Goal: Book appointment/travel/reservation

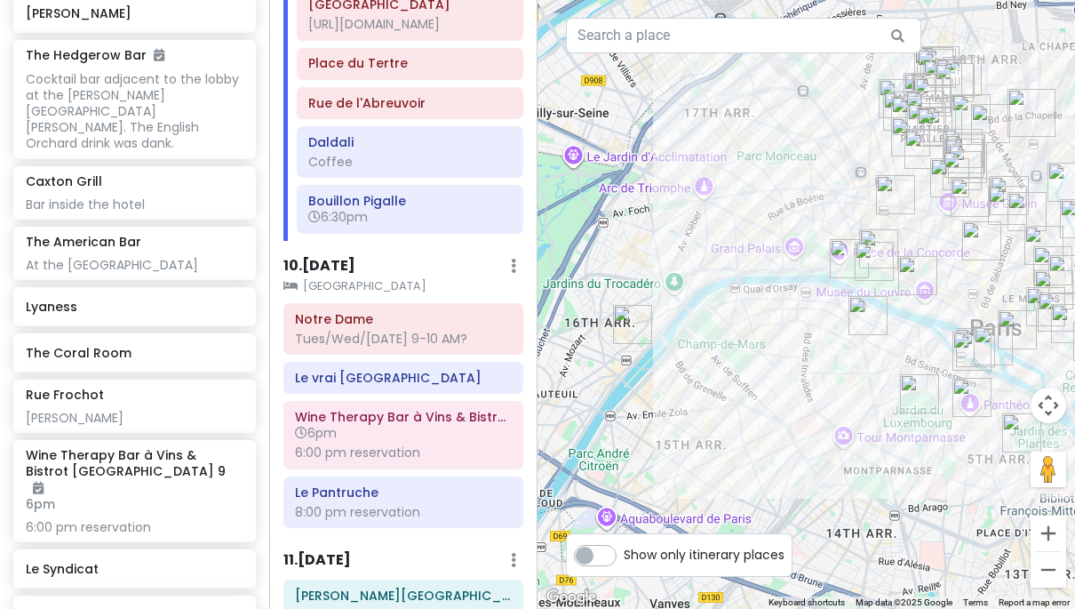
scroll to position [9916, 0]
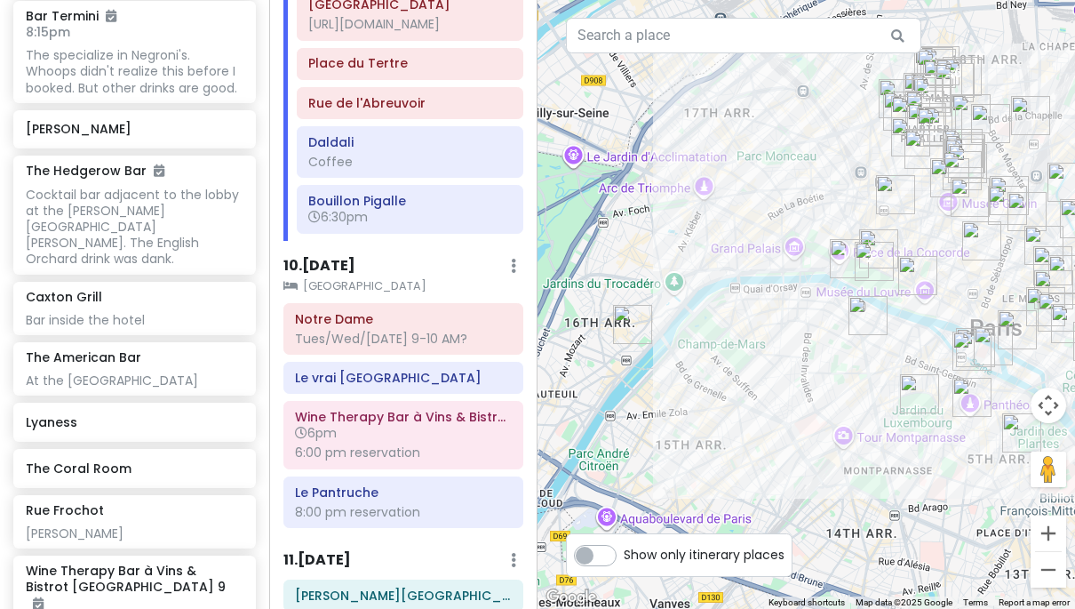
type input "Class"
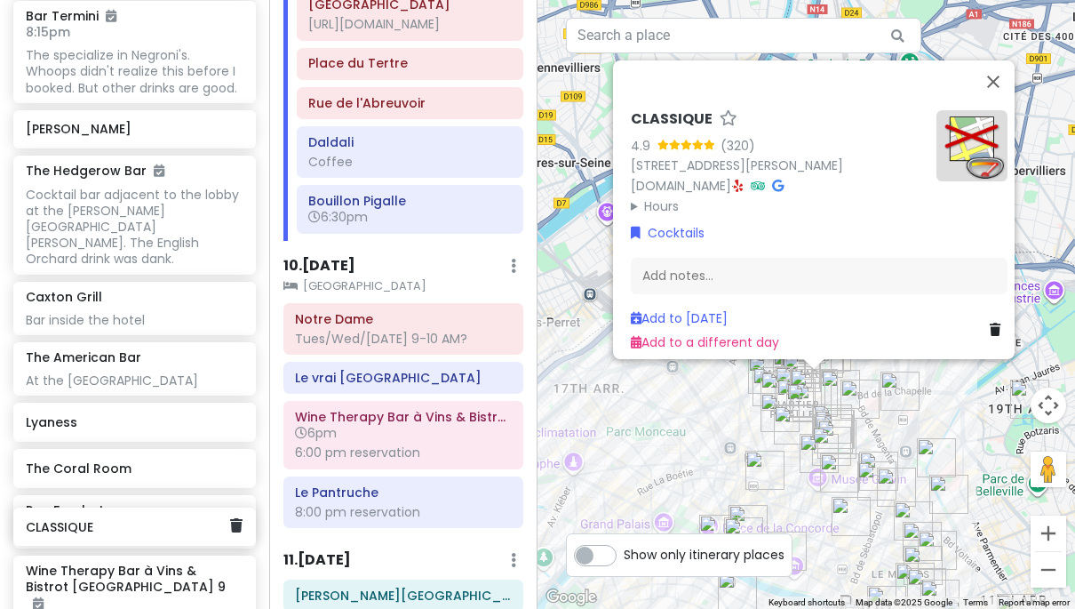
scroll to position [9917, 1]
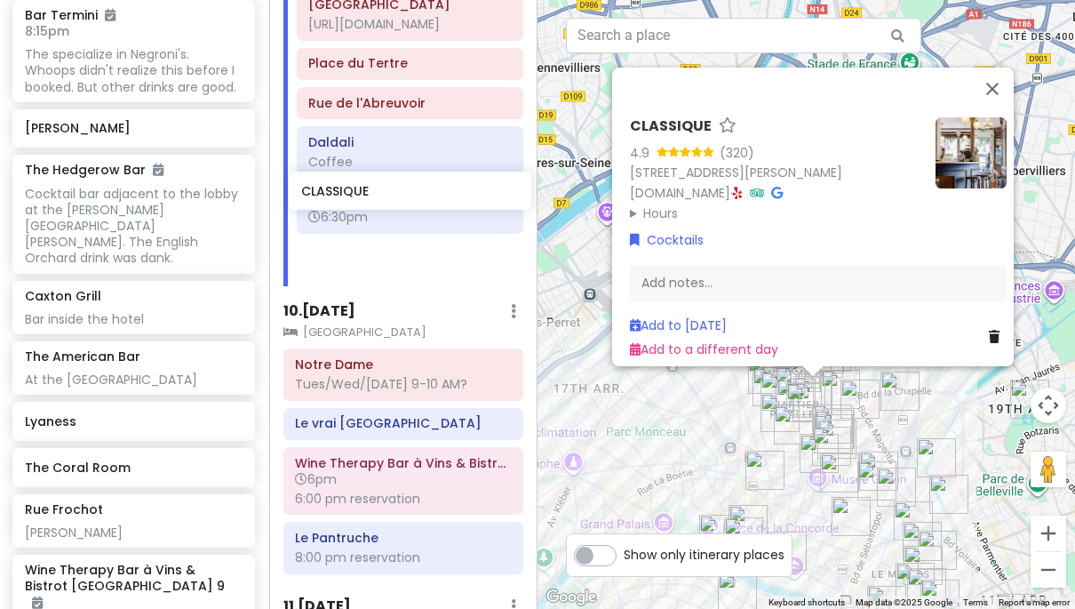
drag, startPoint x: 104, startPoint y: 527, endPoint x: 379, endPoint y: 191, distance: 434.5
click at [379, 191] on div "[GEOGRAPHIC_DATA] and [GEOGRAPHIC_DATA] with Kath and Cinco Private Change Date…" at bounding box center [537, 304] width 1075 height 609
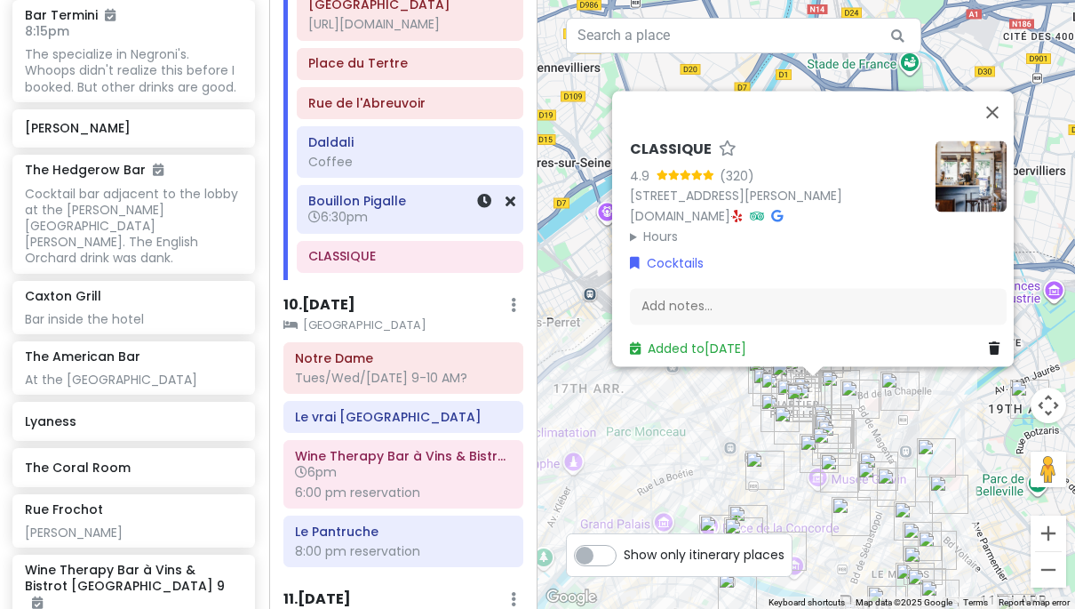
click at [394, 209] on h6 "6:30pm" at bounding box center [409, 217] width 203 height 16
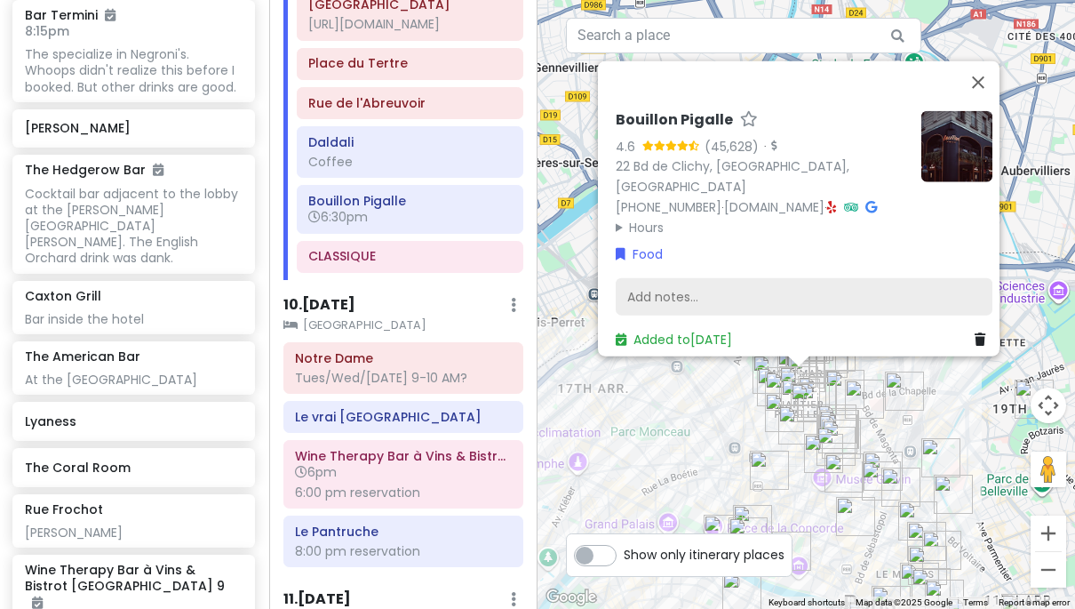
click at [717, 278] on div "Add notes..." at bounding box center [804, 296] width 377 height 37
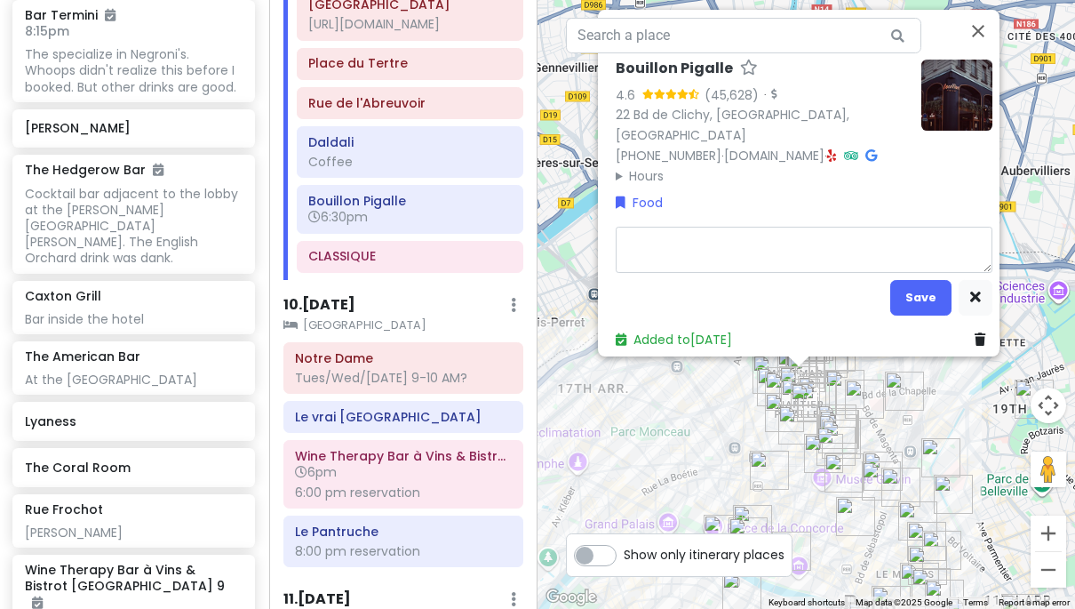
type textarea "x"
type textarea "I"
type textarea "x"
type textarea "In"
type textarea "x"
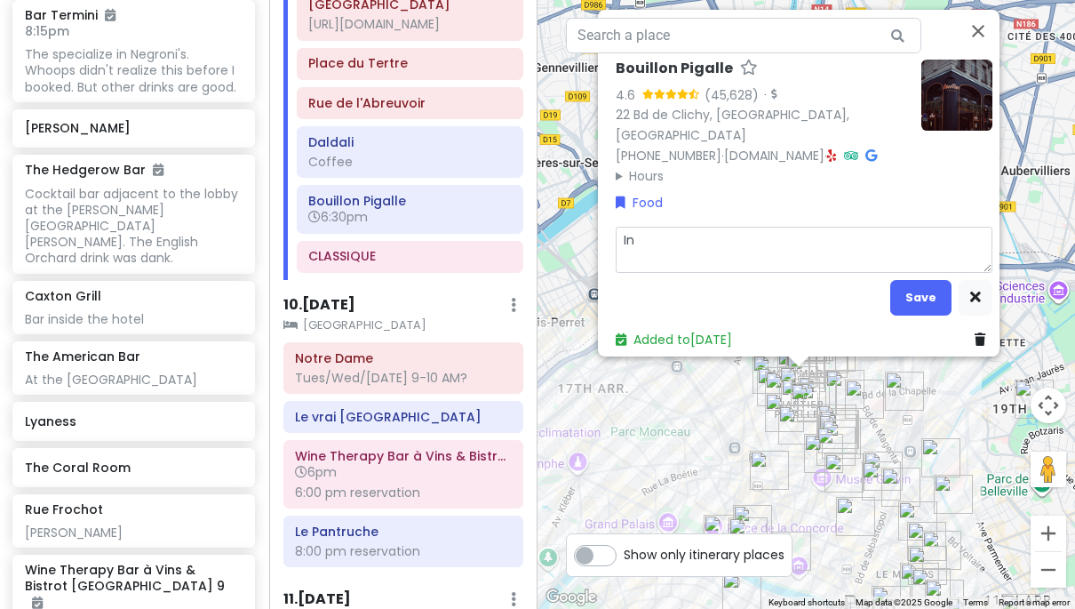
type textarea "Ine"
type textarea "x"
type textarea "Inex"
type textarea "x"
type textarea "Inexp"
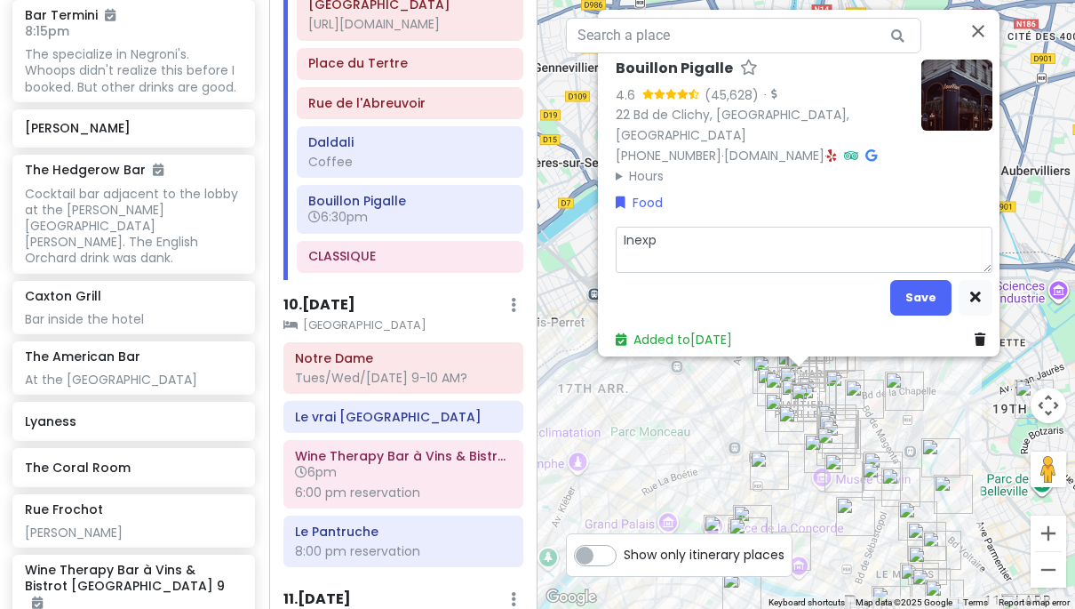
type textarea "x"
type textarea "Inexpe"
type textarea "x"
type textarea "Inexpen"
type textarea "x"
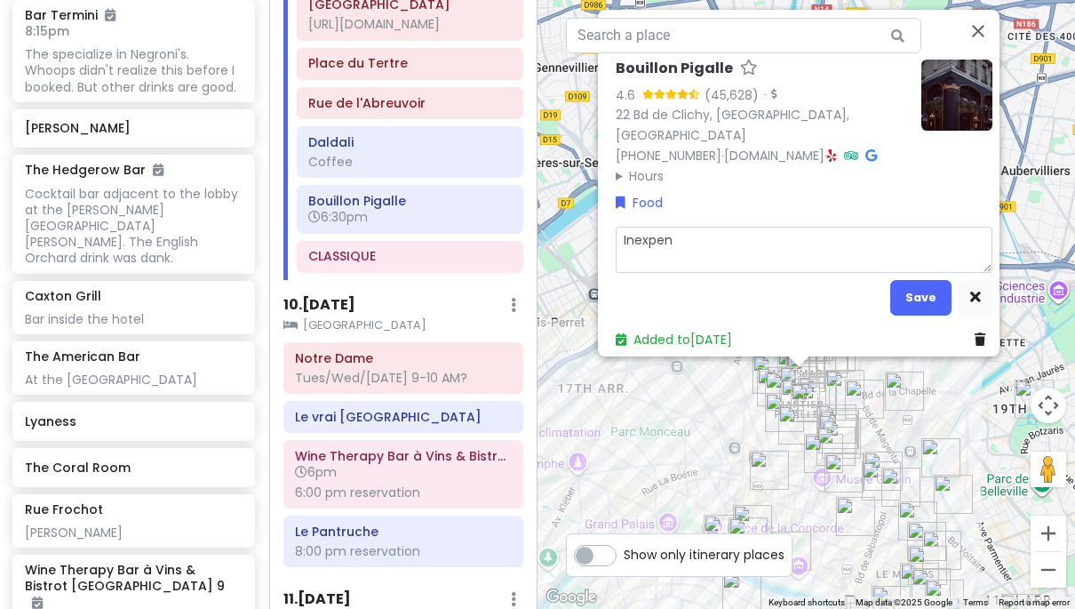
type textarea "Inexpens"
type textarea "x"
type textarea "Inexpensi"
type textarea "x"
type textarea "Inexpensiv"
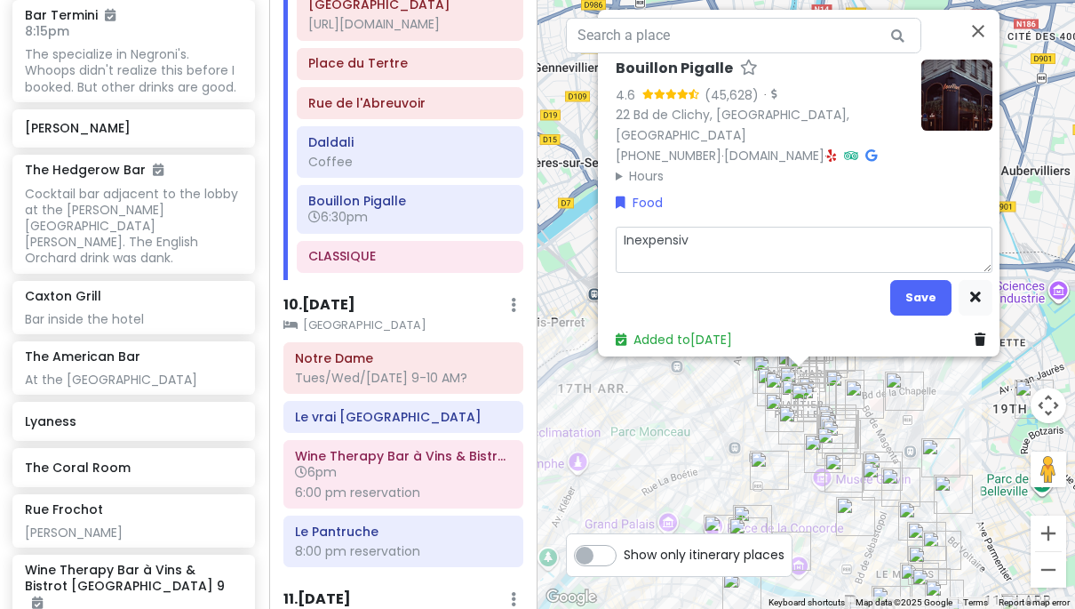
type textarea "x"
type textarea "Inexpensive"
type textarea "x"
type textarea "Inexpensive"
type textarea "x"
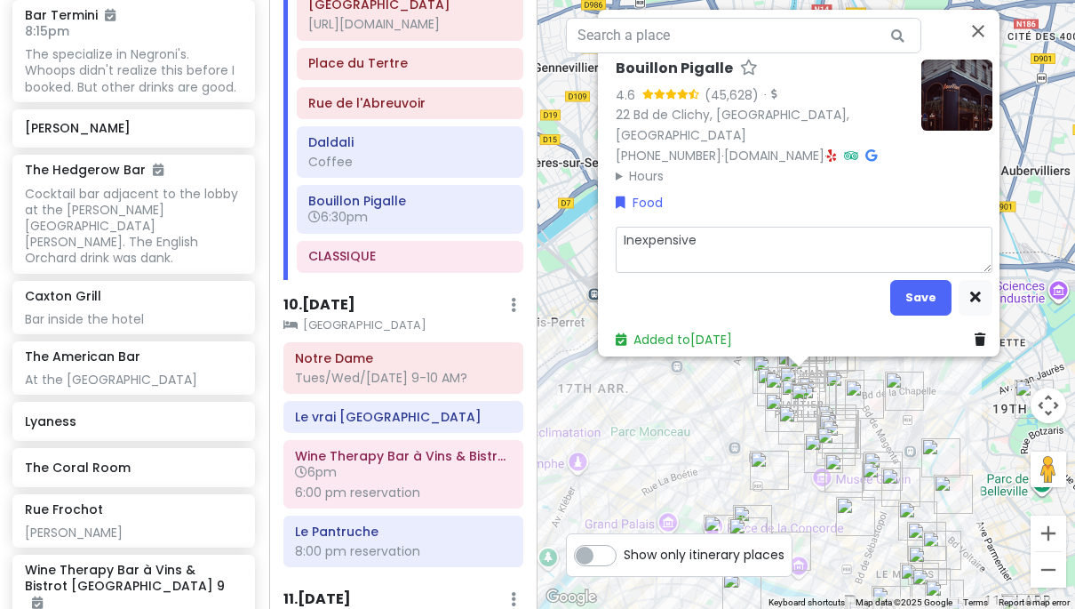
type textarea "Inexpensive"
type textarea "x"
type textarea "Inexpensivel"
type textarea "x"
type textarea "Inexpensive"
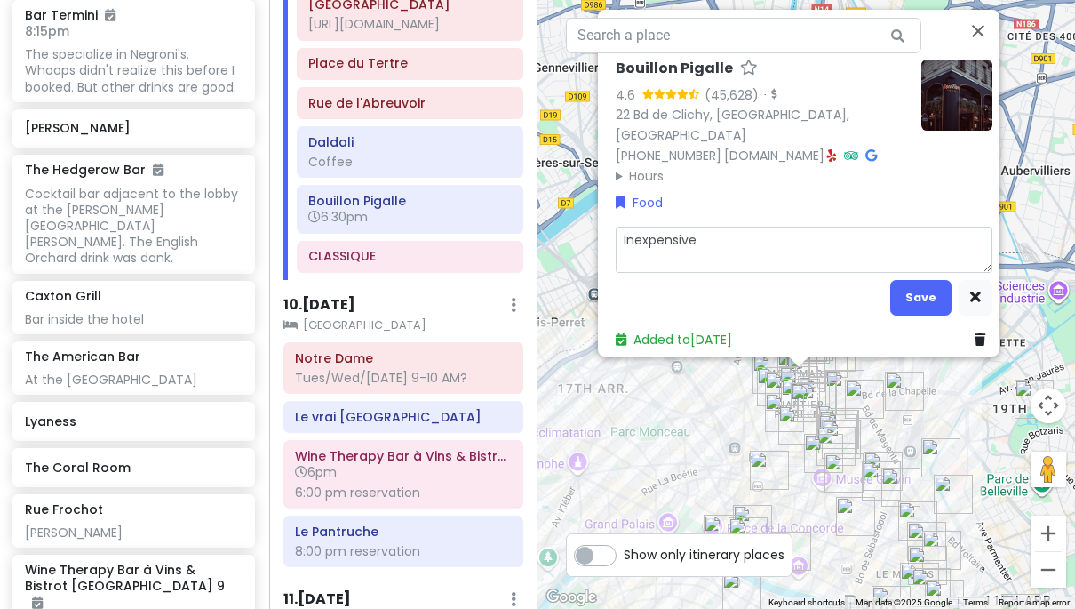
type textarea "x"
type textarea "Inexpensive."
type textarea "x"
type textarea "Inexpensive."
type textarea "x"
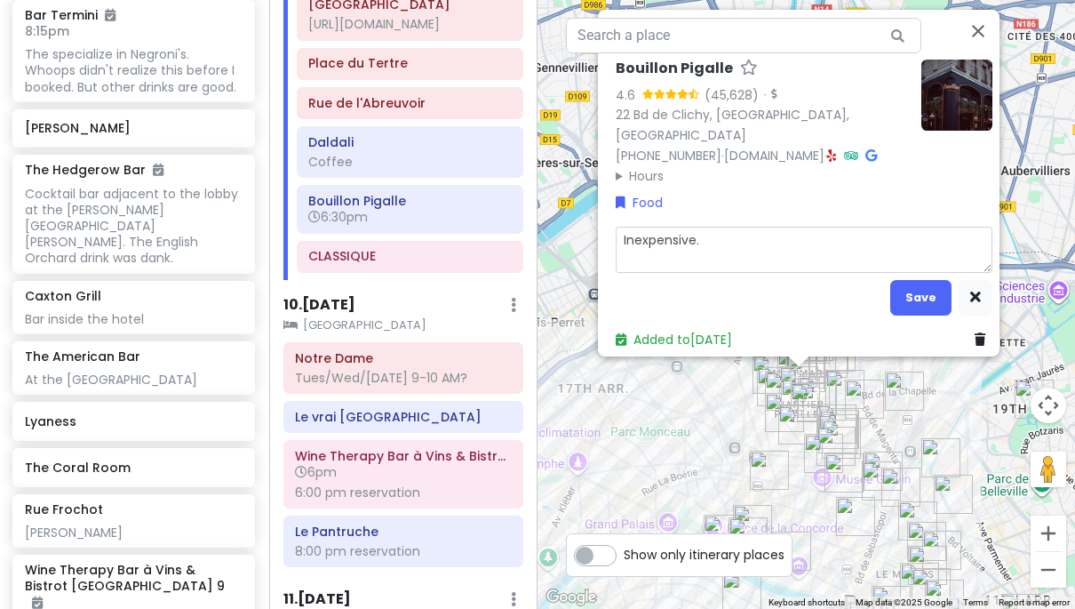
type textarea "Inexpensive. V"
type textarea "x"
type textarea "Inexpensive. Ve"
type textarea "x"
type textarea "Inexpensive. Ver"
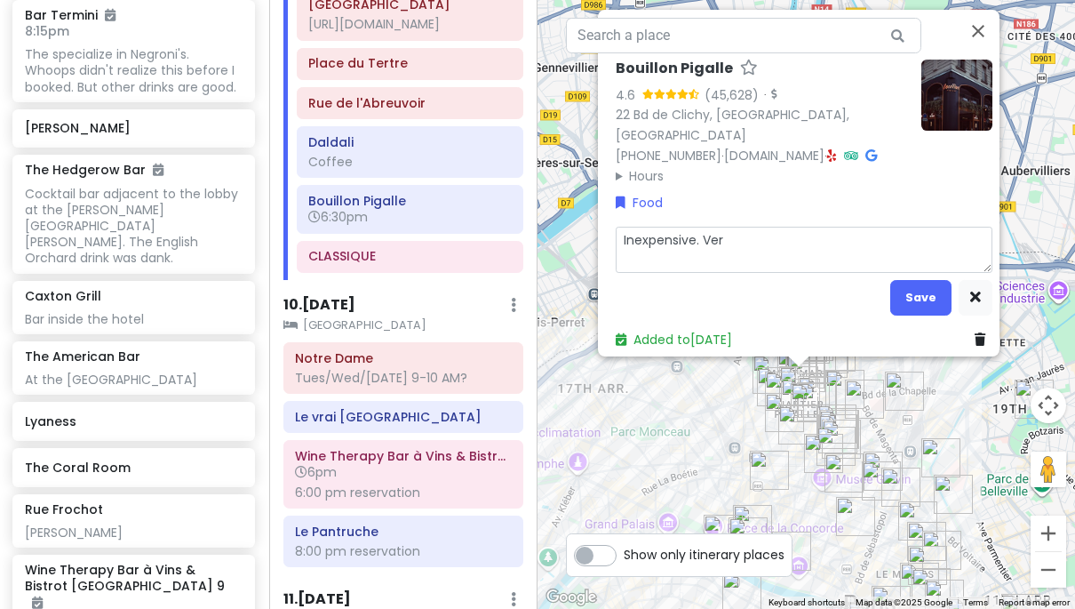
type textarea "x"
type textarea "Inexpensive. Very"
type textarea "x"
type textarea "Inexpensive. Very"
type textarea "x"
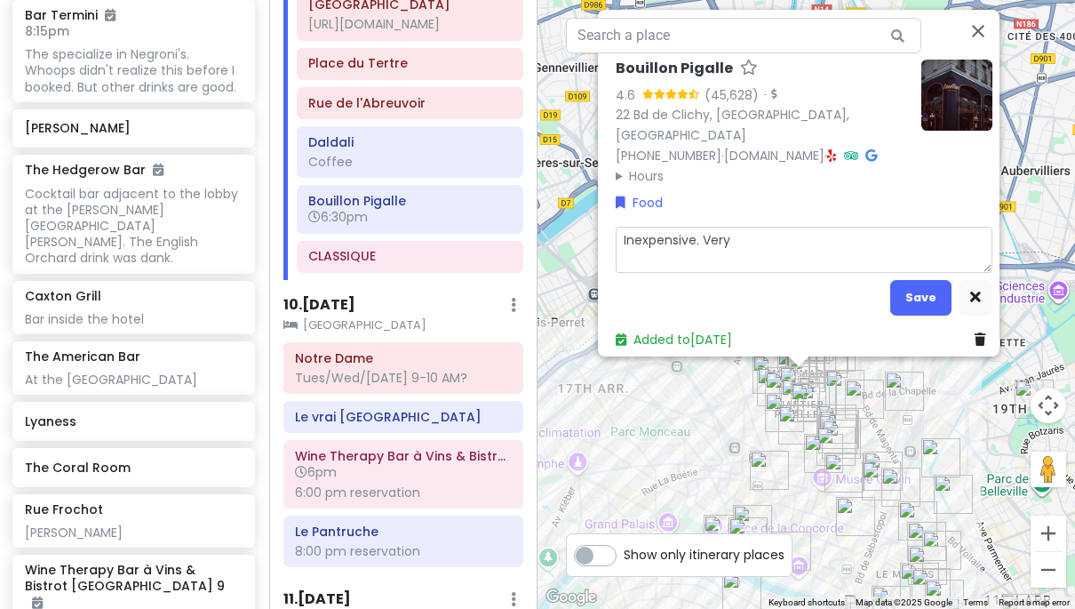
type textarea "Inexpensive. Very p"
type textarea "x"
type textarea "Inexpensive. Very po"
type textarea "x"
type textarea "Inexpensive. Very pop"
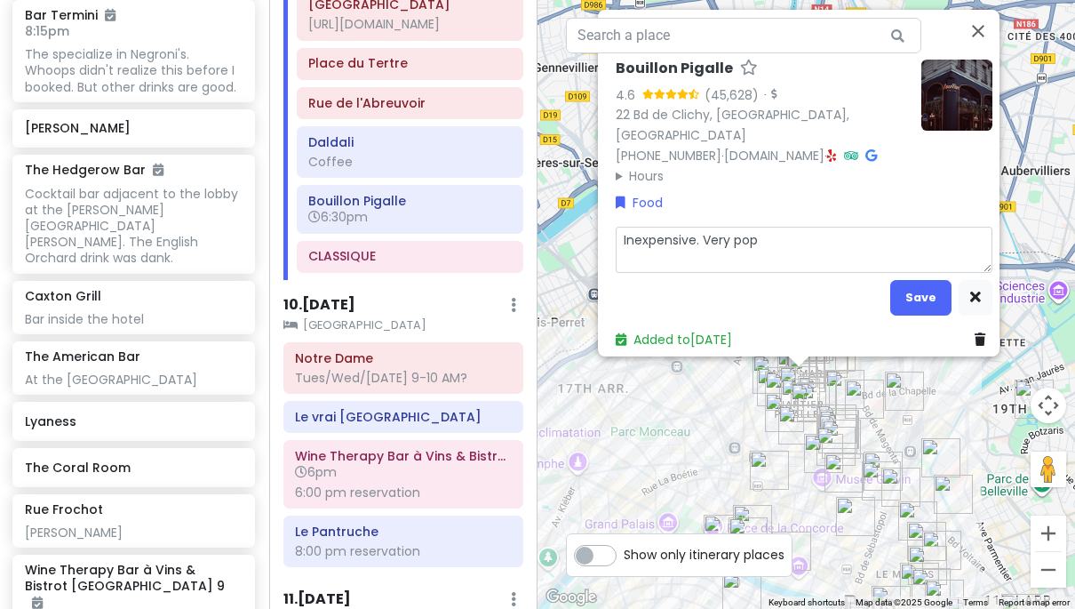
type textarea "x"
type textarea "Inexpensive. Very popu"
type textarea "x"
type textarea "Inexpensive. Very popul"
type textarea "x"
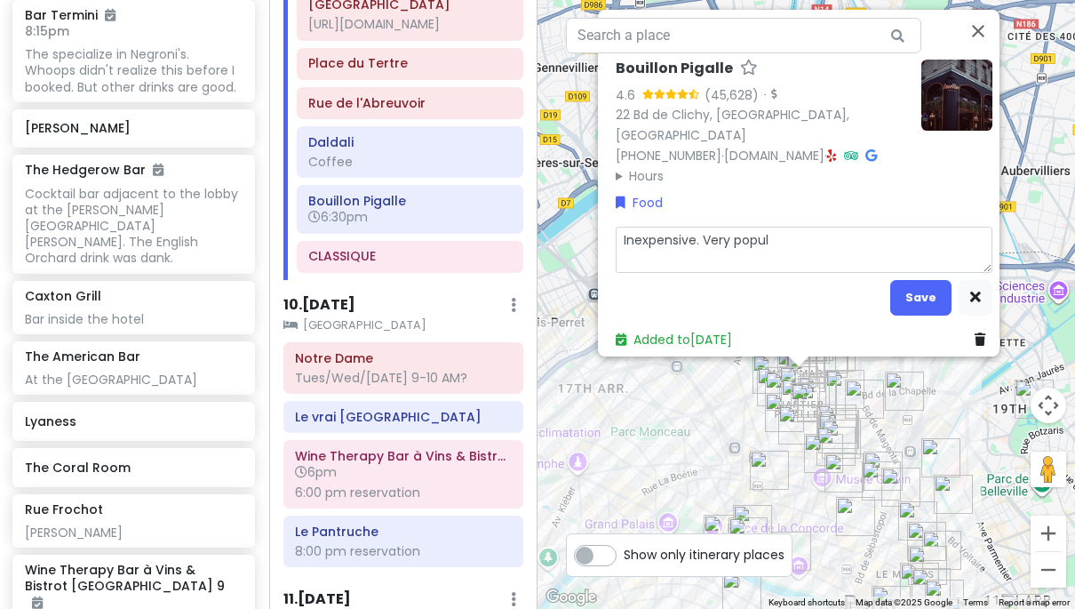
type textarea "Inexpensive. Very popula"
type textarea "x"
type textarea "Inexpensive. Very popular"
type textarea "x"
type textarea "Inexpensive. Very popular"
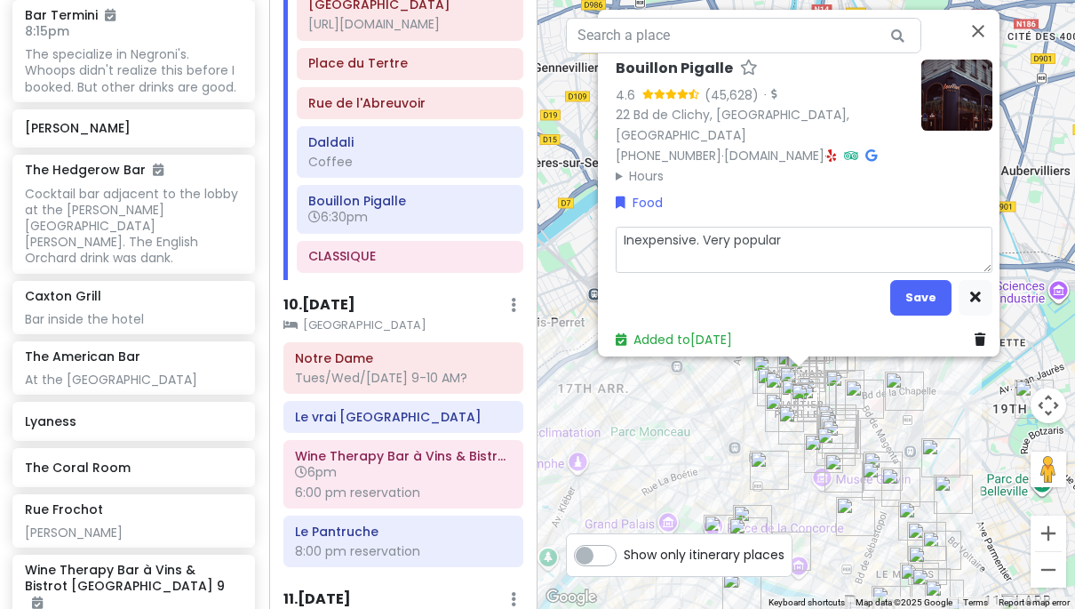
type textarea "x"
type textarea "Inexpensive. Very popular l"
type textarea "x"
type textarea "Inexpensive. Very popular lo"
type textarea "x"
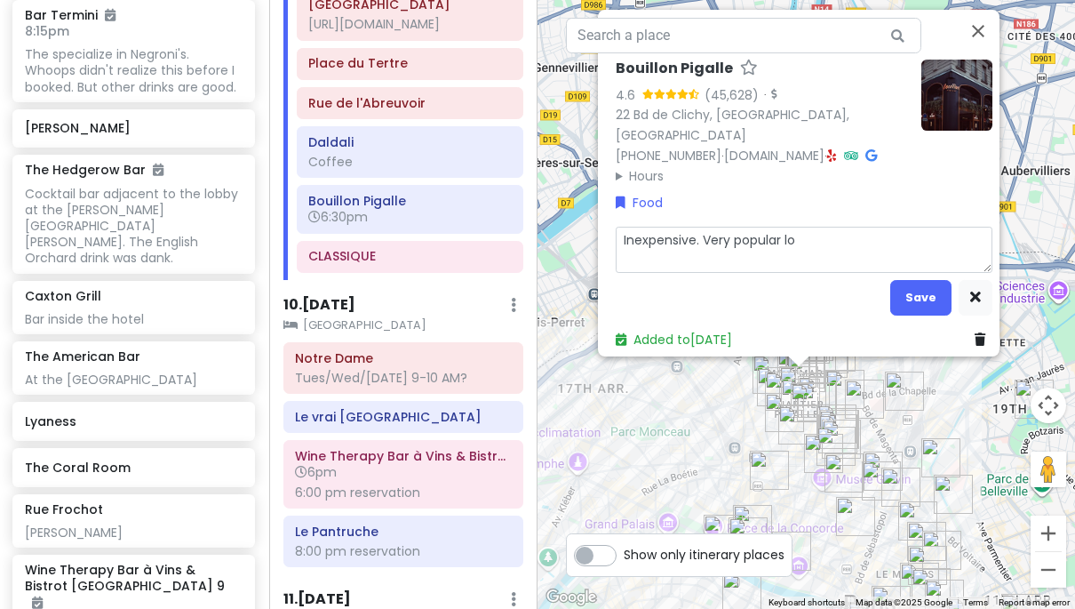
type textarea "Inexpensive. Very popular loc"
type textarea "x"
type textarea "Inexpensive. Very popular loca"
type textarea "x"
type textarea "Inexpensive. Very popular local"
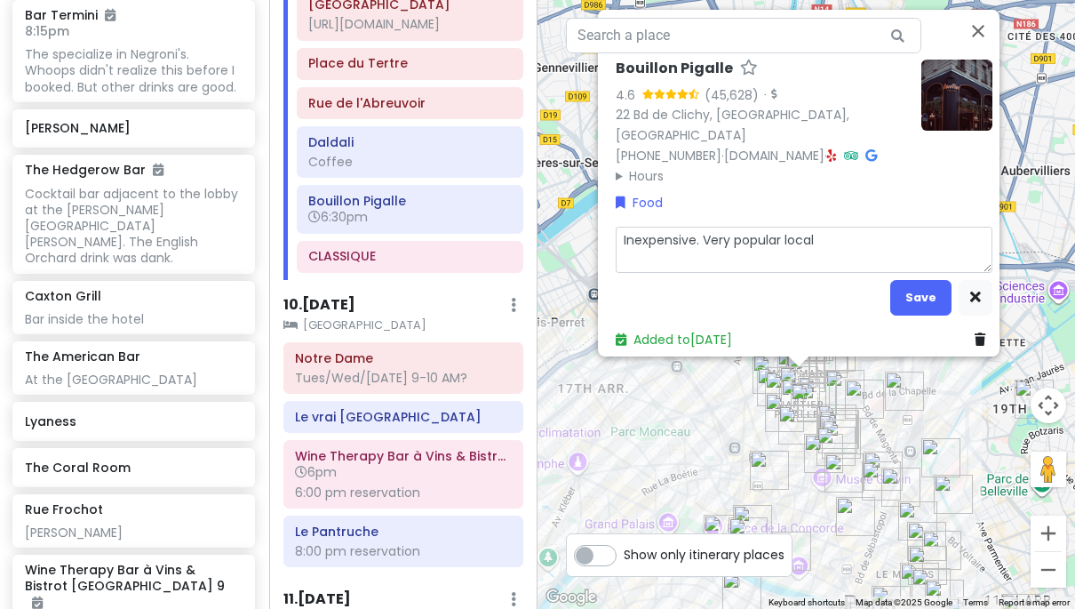
type textarea "x"
type textarea "Inexpensive. Very popular local"
type textarea "x"
type textarea "Inexpensive. Very popular local s"
type textarea "x"
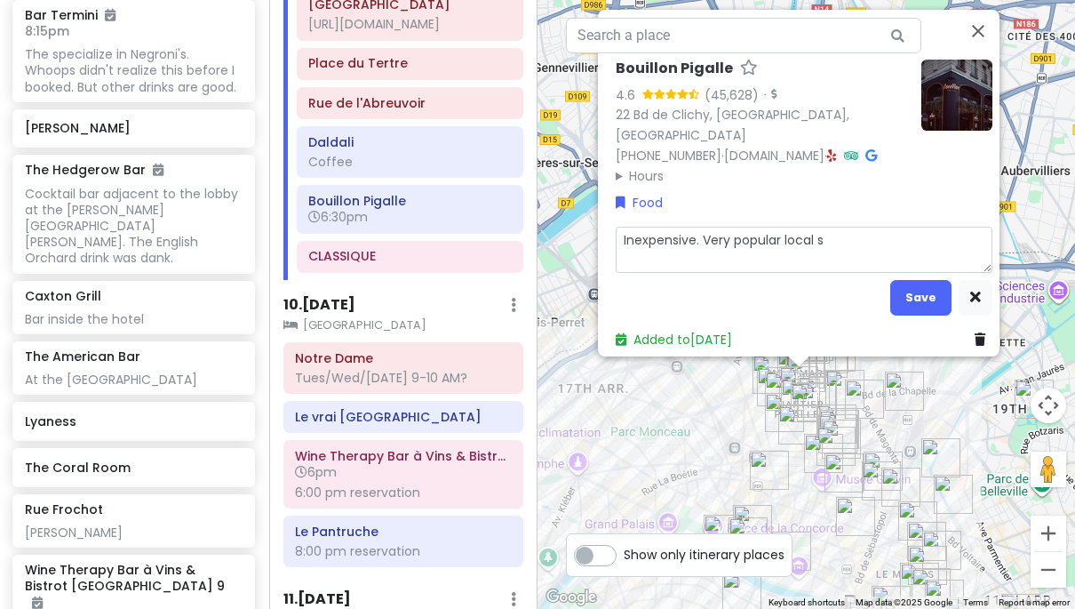
type textarea "Inexpensive. Very popular local sp"
type textarea "x"
type textarea "Inexpensive. Very popular local spo"
type textarea "x"
type textarea "Inexpensive. Very popular local spot"
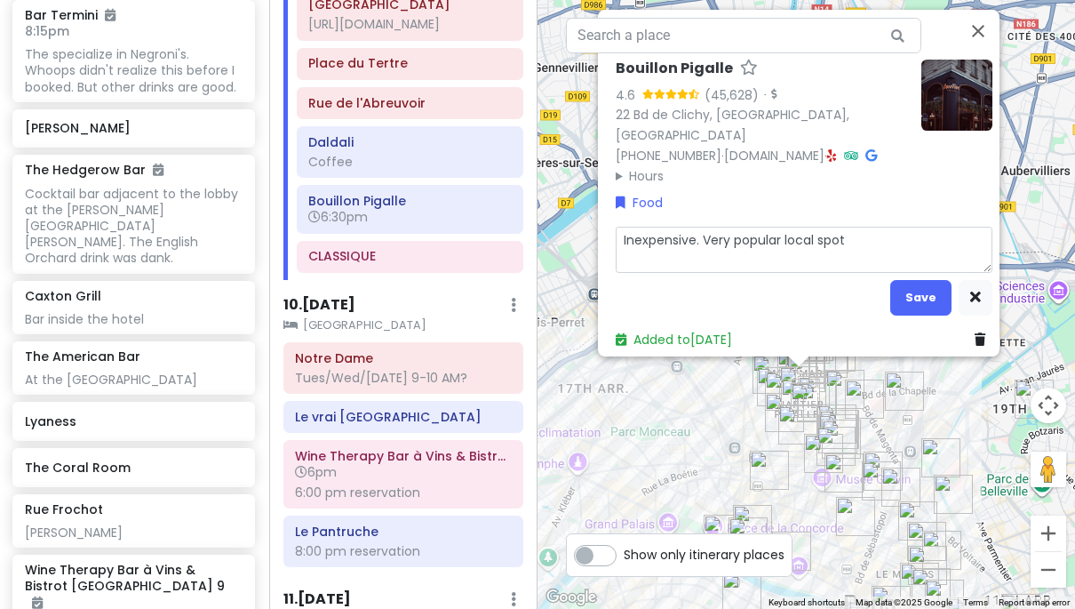
type textarea "x"
type textarea "Inexpensive. Very popular local spot"
type textarea "x"
type textarea "Inexpensive. Very popular local spot i"
type textarea "x"
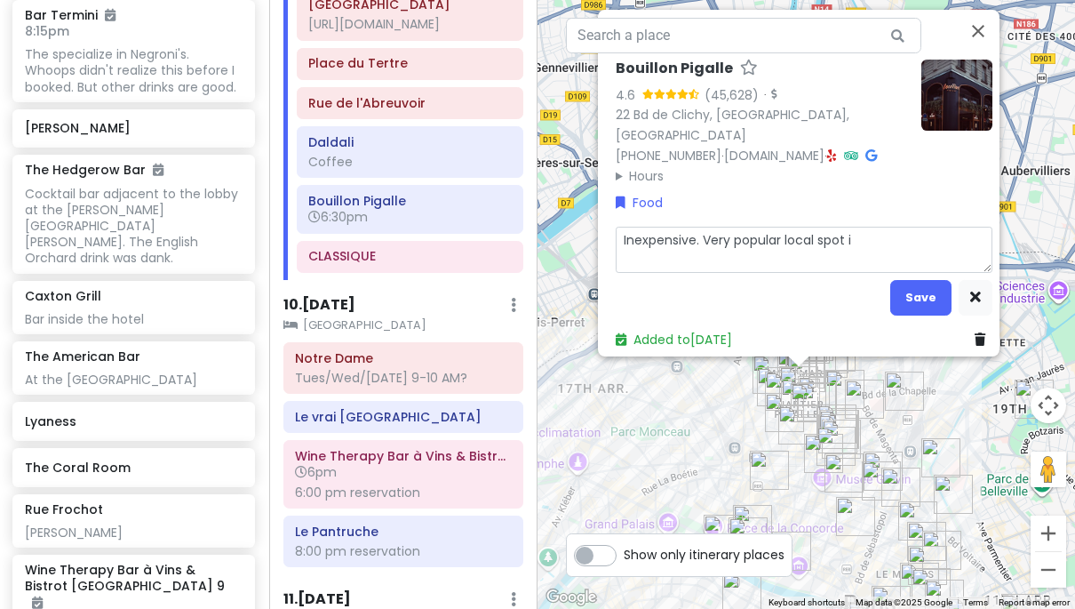
type textarea "Inexpensive. Very popular local spot it"
type textarea "x"
type textarea "Inexpensive. Very popular local spot it"
type textarea "x"
type textarea "Inexpensive. Very popular local spot it s"
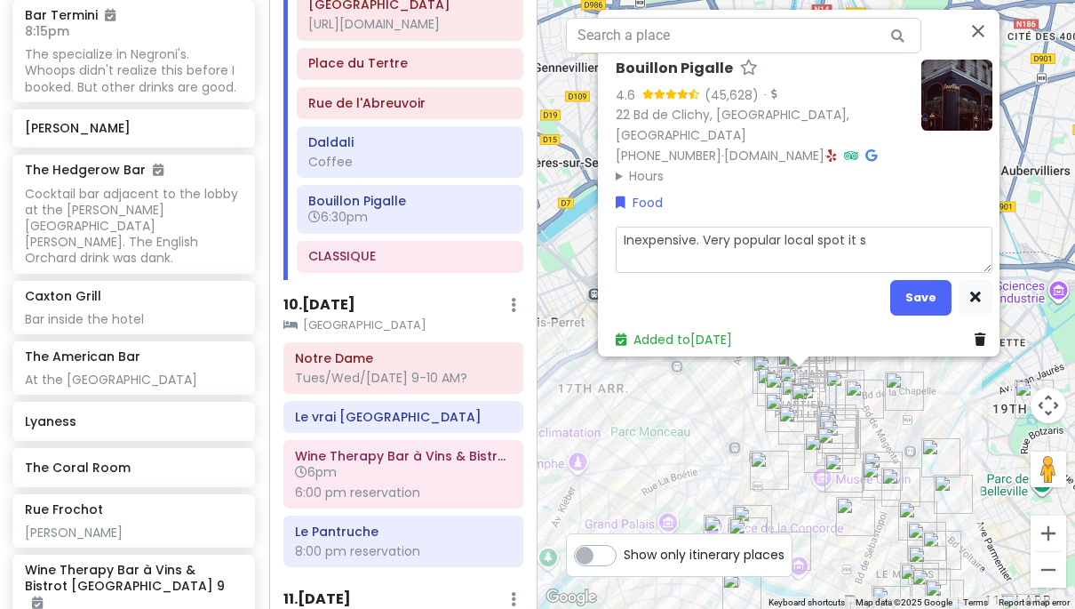
type textarea "x"
type textarea "Inexpensive. Very popular local spot it se"
type textarea "x"
type textarea "Inexpensive. Very popular local spot it see"
type textarea "x"
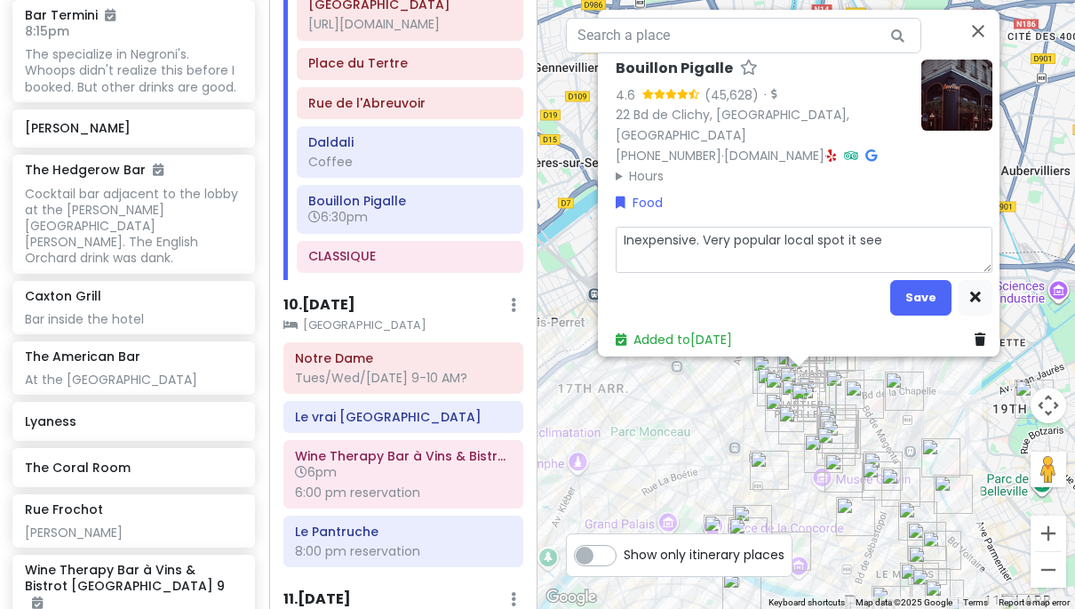
type textarea "Inexpensive. Very popular local spot it seem"
type textarea "x"
type textarea "Inexpensive. Very popular local spot it seems"
type textarea "x"
type textarea "Inexpensive. Very popular local spot it seems."
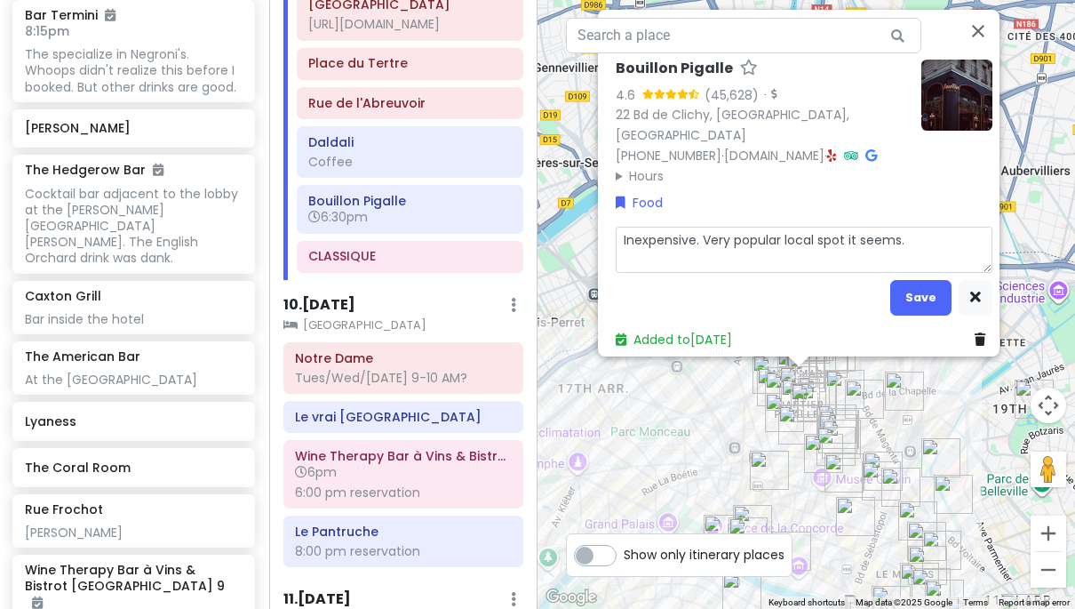
type textarea "x"
type textarea "Inexpensive. Very popular local spot it seems."
type textarea "x"
type textarea "Inexpensive. Very popular local spot it seems. M"
type textarea "x"
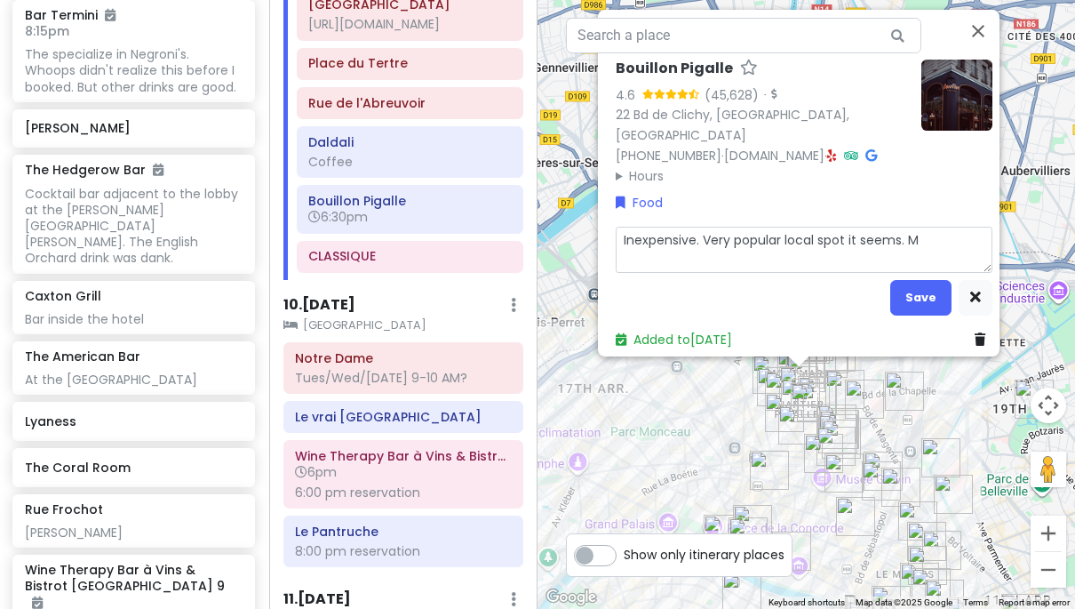
type textarea "Inexpensive. Very popular local spot it seems. Ma"
type textarea "x"
type textarea "Inexpensive. Very popular local spot it seems. Mak"
type textarea "x"
type textarea "Inexpensive. Very popular local spot it seems. Make"
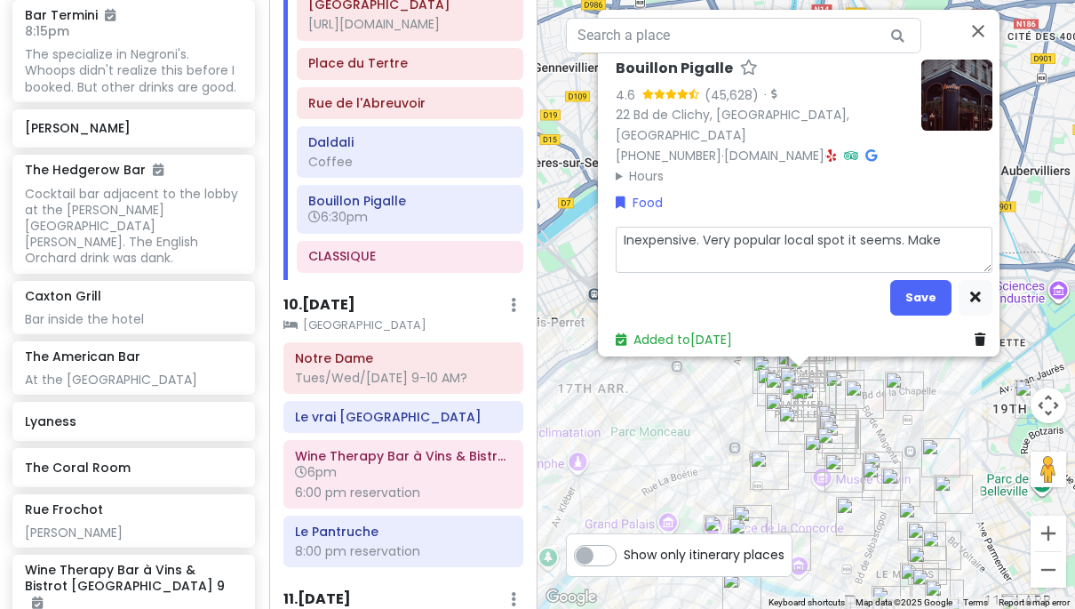
type textarea "x"
type textarea "Inexpensive. Very popular local spot it seems. Make"
type textarea "x"
type textarea "Inexpensive. Very popular local spot it seems. Make a"
type textarea "x"
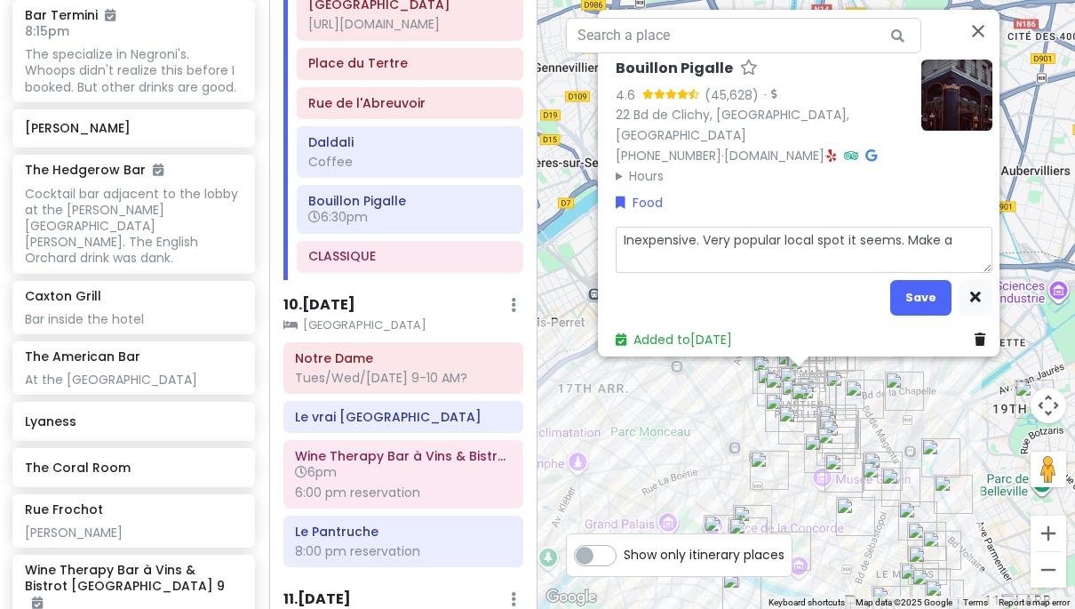
type textarea "Inexpensive. Very popular local spot it seems. Make a"
type textarea "x"
type textarea "Inexpensive. Very popular local spot it seems. Make a r"
type textarea "x"
type textarea "Inexpensive. Very popular local spot it seems. Make a re"
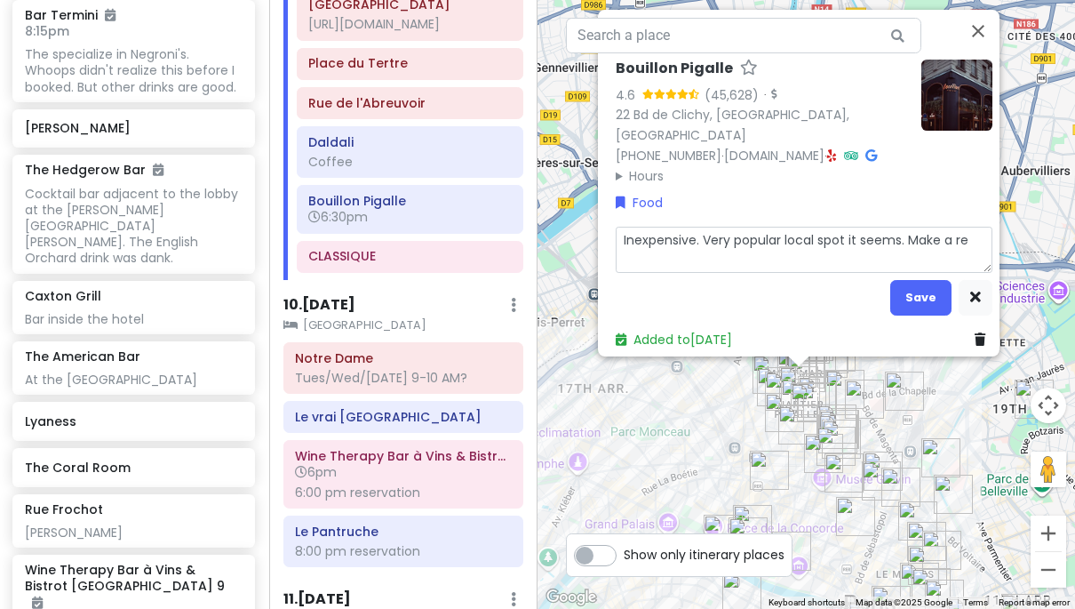
type textarea "x"
type textarea "Inexpensive. Very popular local spot it seems. Make a res"
type textarea "x"
type textarea "Inexpensive. Very popular local spot it seems. Make a rese"
type textarea "x"
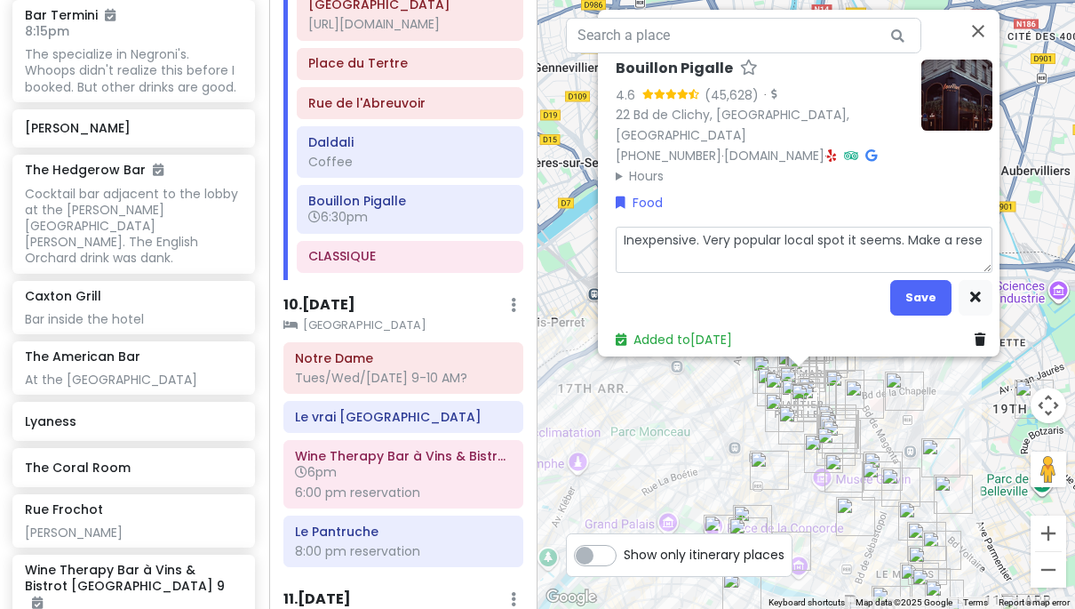
type textarea "Inexpensive. Very popular local spot it seems. Make a [PERSON_NAME]"
type textarea "x"
type textarea "Inexpensive. Very popular local spot it seems. Make a reserv"
type textarea "x"
type textarea "Inexpensive. Very popular local spot it seems. Make a reserva"
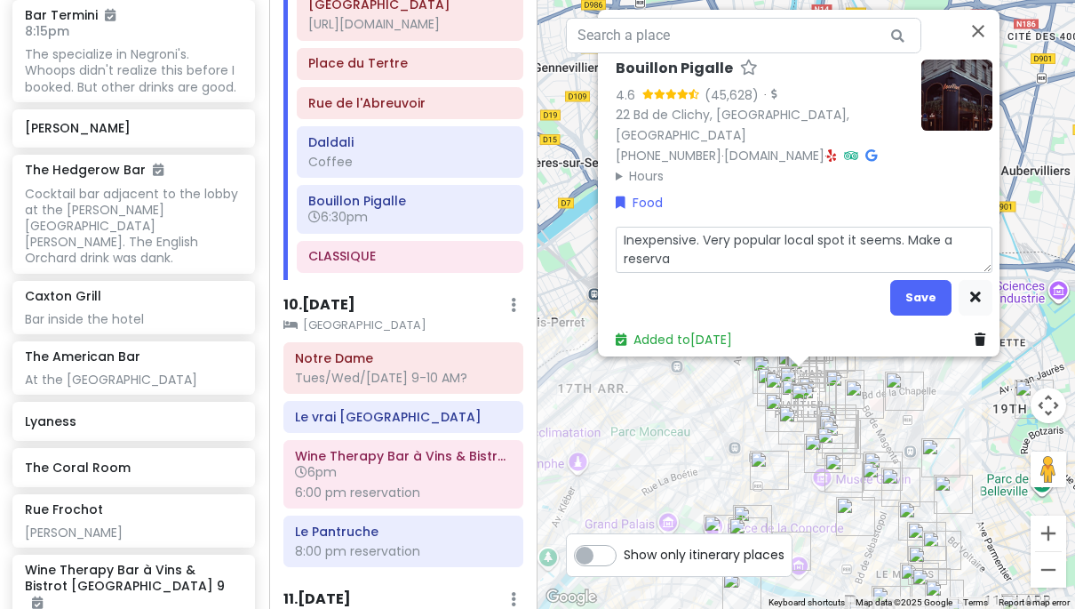
type textarea "x"
type textarea "Inexpensive. Very popular local spot it seems. Make a reservat"
type textarea "x"
type textarea "Inexpensive. Very popular local spot it seems. Make a reservati"
type textarea "x"
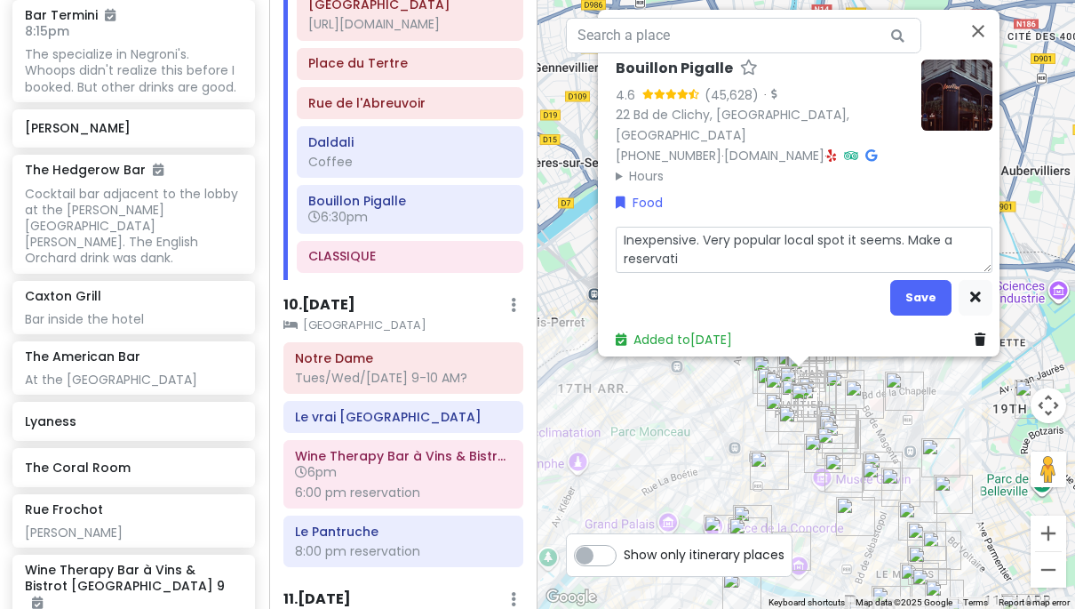
type textarea "Inexpensive. Very popular local spot it seems. Make a reservatio"
type textarea "x"
type textarea "Inexpensive. Very popular local spot it seems. Make a reservation"
type textarea "x"
type textarea "Inexpensive. Very popular local spot it seems. Make a reservation."
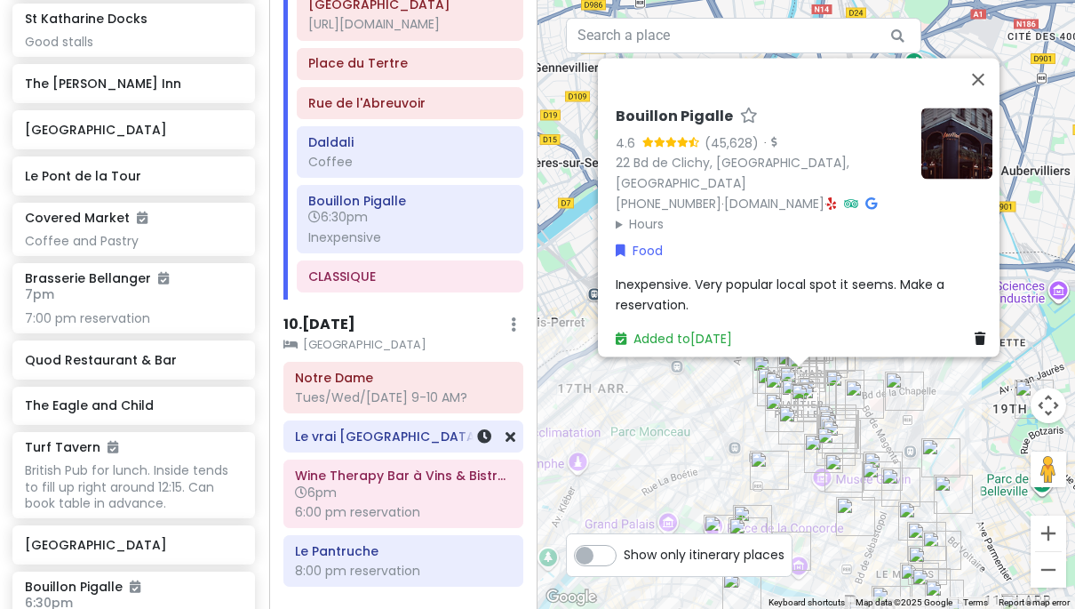
scroll to position [6806, 1]
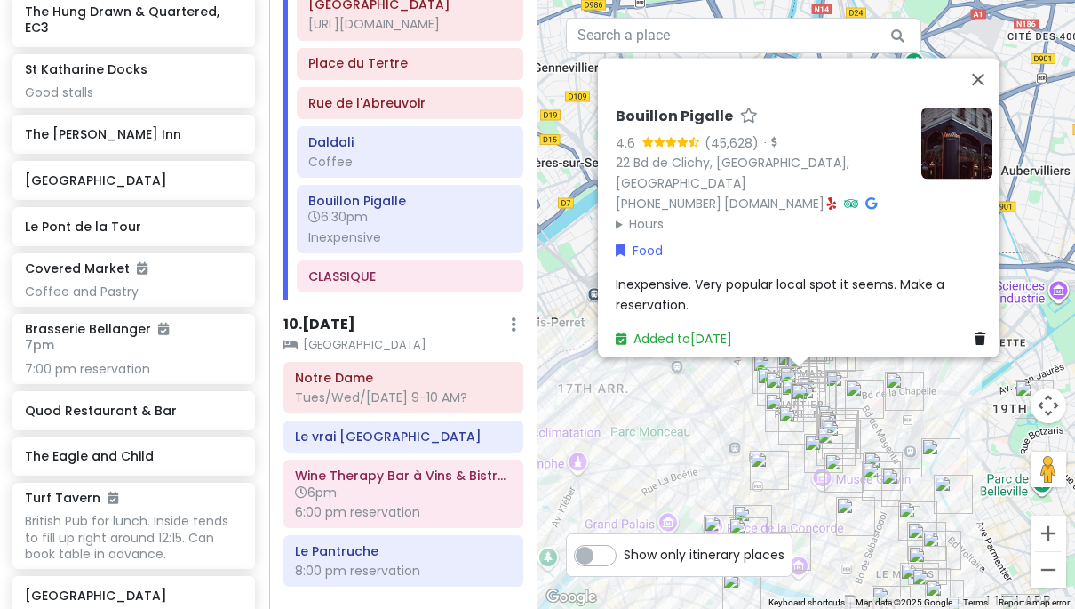
click at [704, 442] on div "Bouillon Pigalle 4.6 (45,628) · 22 Bd de [GEOGRAPHIC_DATA], 75018 [GEOGRAPHIC_D…" at bounding box center [807, 304] width 538 height 609
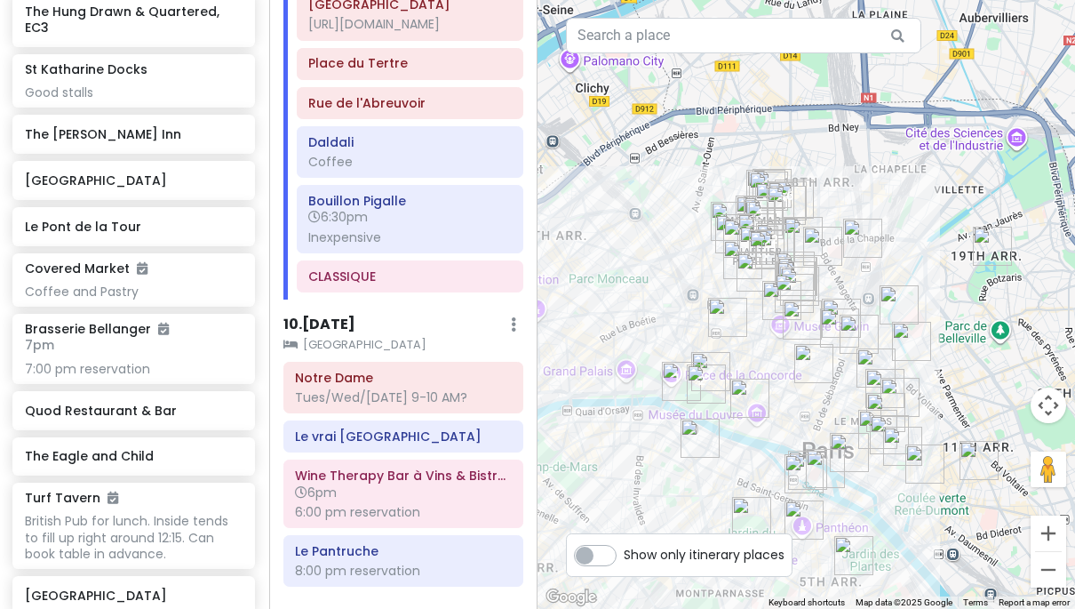
drag, startPoint x: 704, startPoint y: 442, endPoint x: 653, endPoint y: 234, distance: 214.0
click at [653, 234] on div at bounding box center [807, 304] width 538 height 609
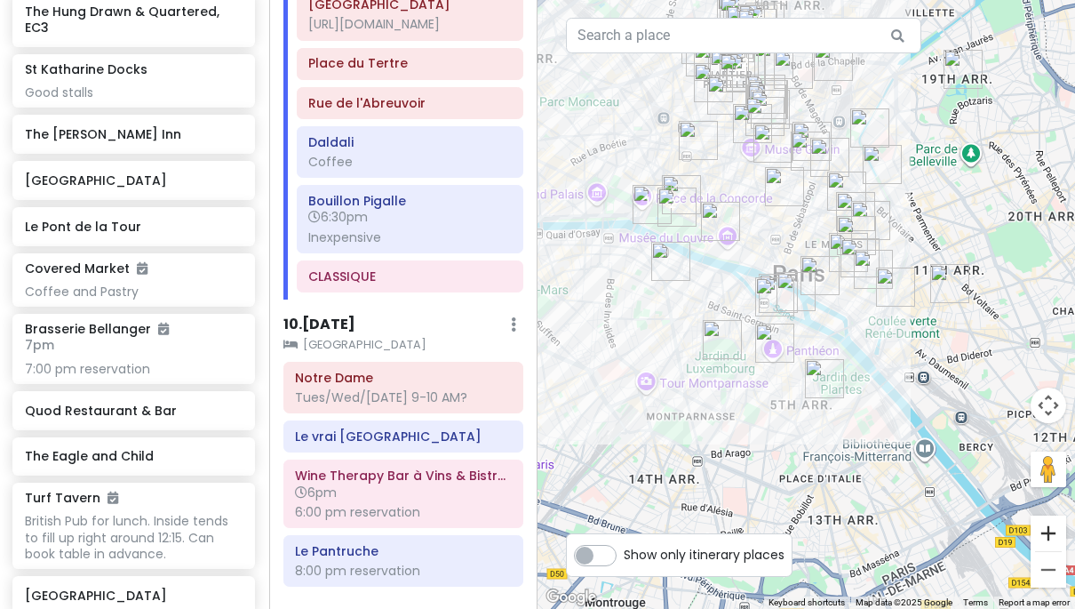
click at [1060, 539] on button "Zoom in" at bounding box center [1049, 533] width 36 height 36
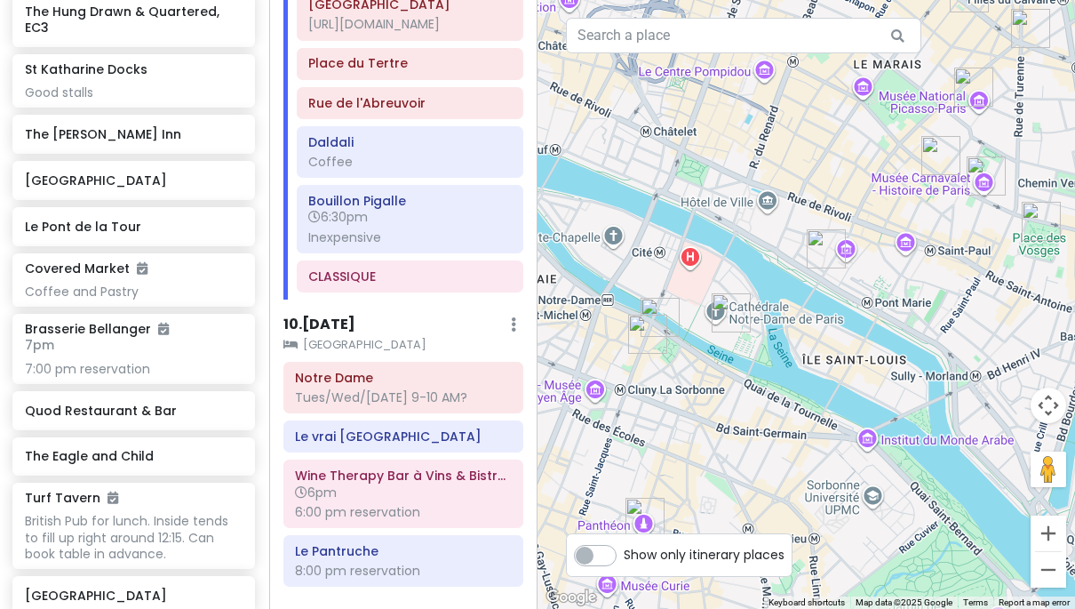
drag, startPoint x: 1001, startPoint y: 461, endPoint x: 919, endPoint y: 467, distance: 81.9
click at [922, 467] on div at bounding box center [807, 304] width 538 height 609
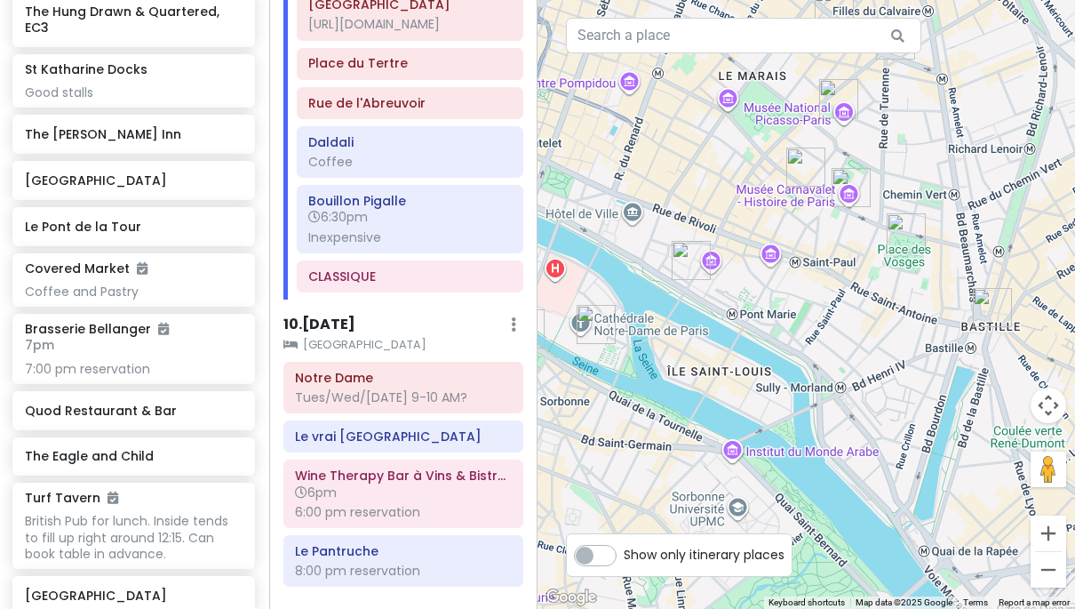
click at [798, 172] on img "Rue des Francs-Bourgeois" at bounding box center [806, 167] width 39 height 39
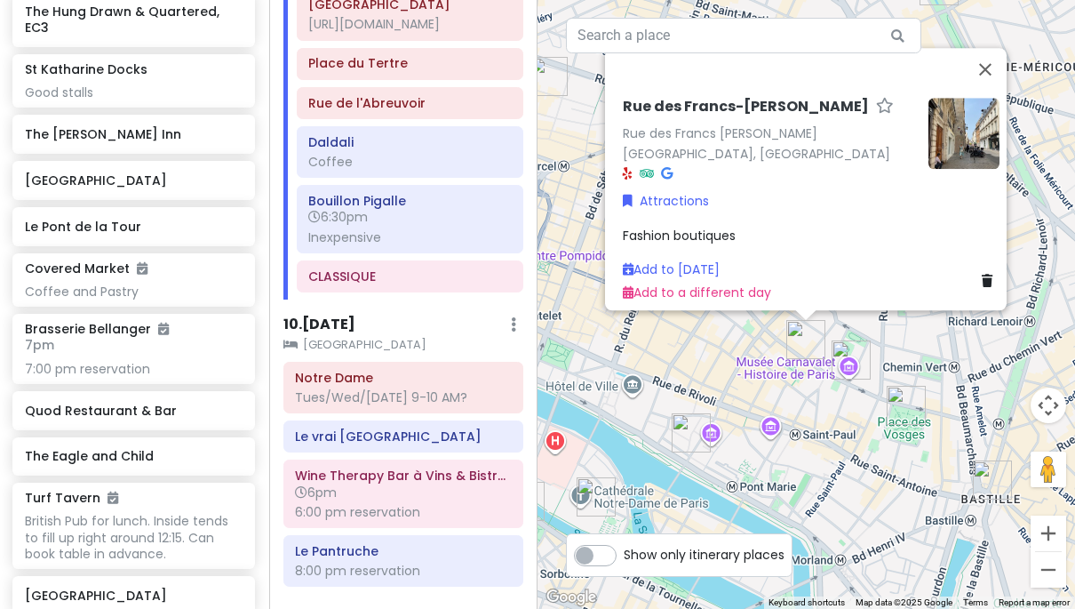
click at [841, 345] on img "Carnavalet Museum" at bounding box center [851, 359] width 39 height 39
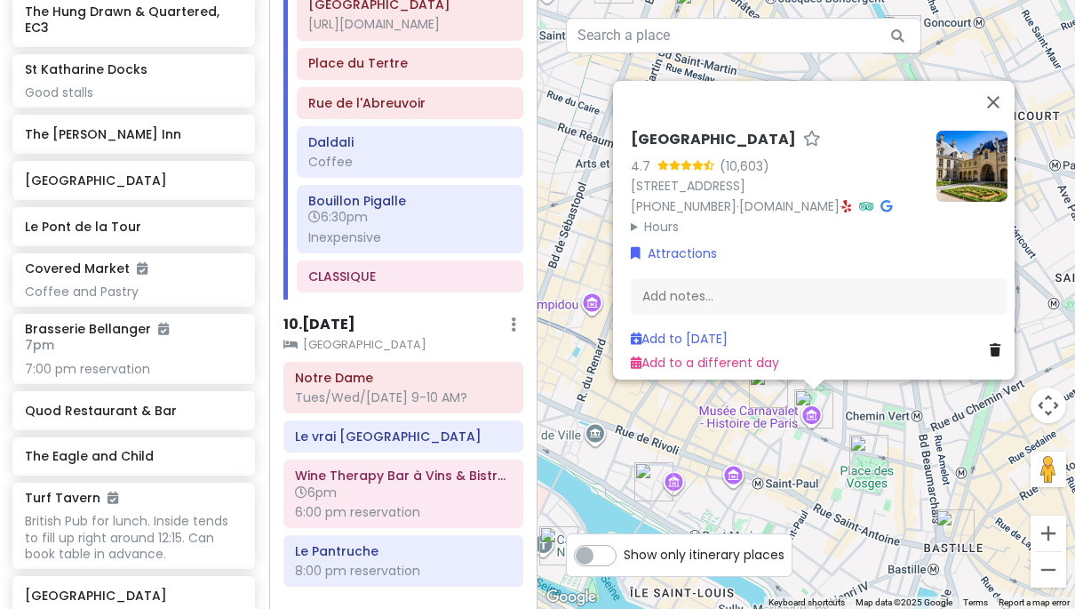
click at [858, 453] on img "Place des Vosges" at bounding box center [869, 454] width 39 height 39
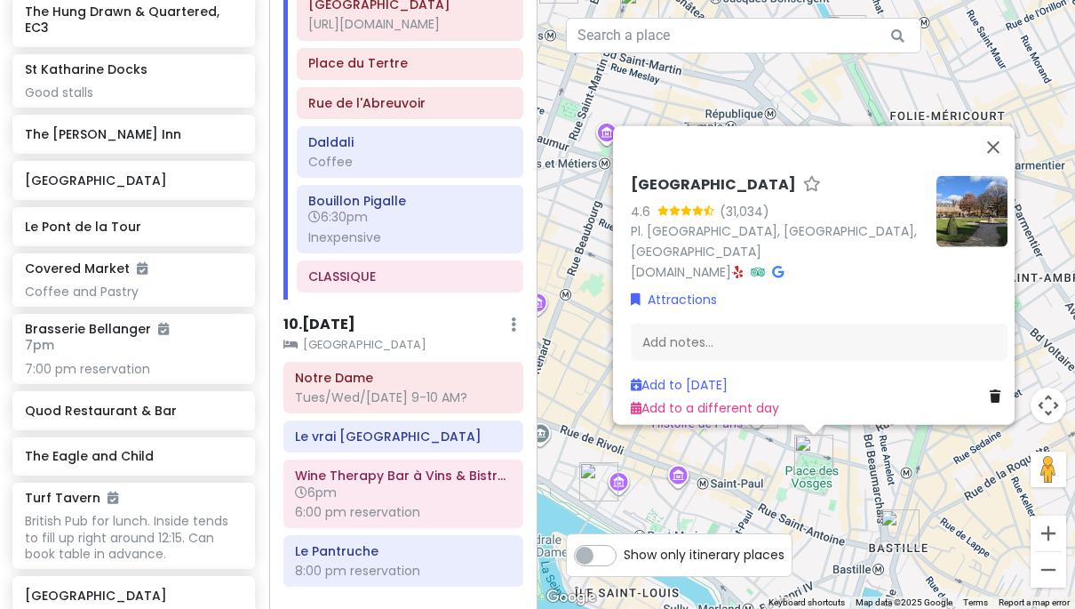
click at [900, 533] on img "Bastille" at bounding box center [900, 528] width 39 height 39
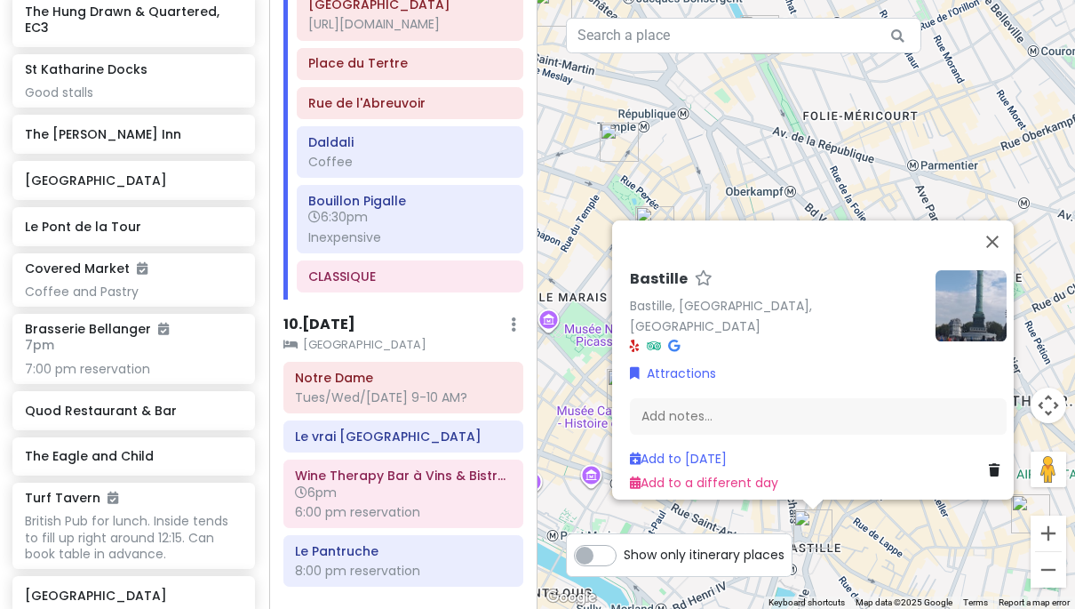
click at [895, 547] on div "[GEOGRAPHIC_DATA], [GEOGRAPHIC_DATA], [GEOGRAPHIC_DATA] Attractions Add notes..…" at bounding box center [807, 304] width 538 height 609
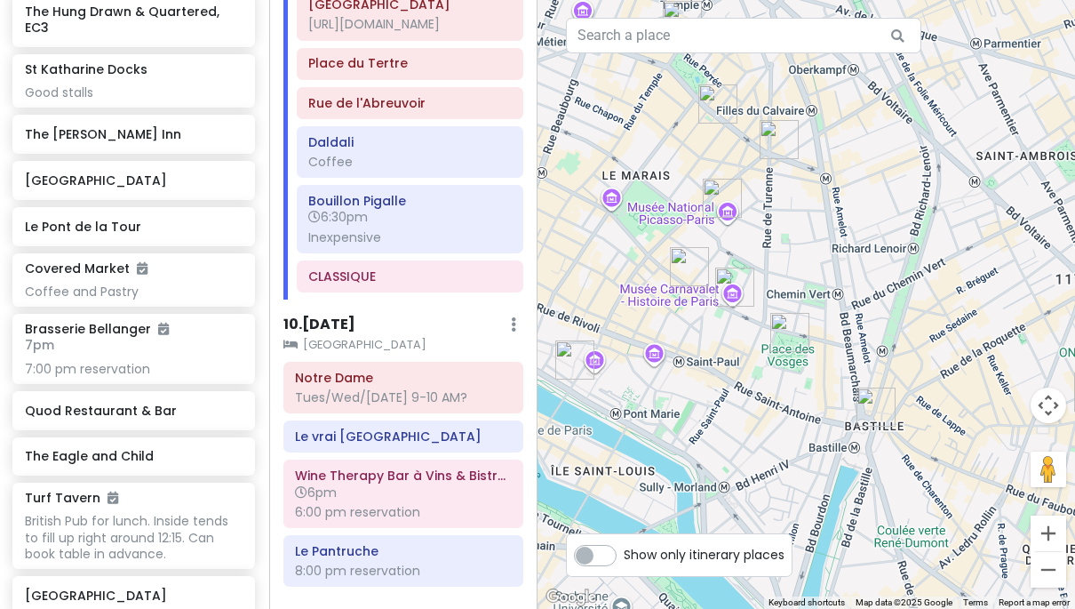
drag, startPoint x: 894, startPoint y: 544, endPoint x: 957, endPoint y: 422, distance: 137.1
click at [957, 422] on div at bounding box center [807, 304] width 538 height 609
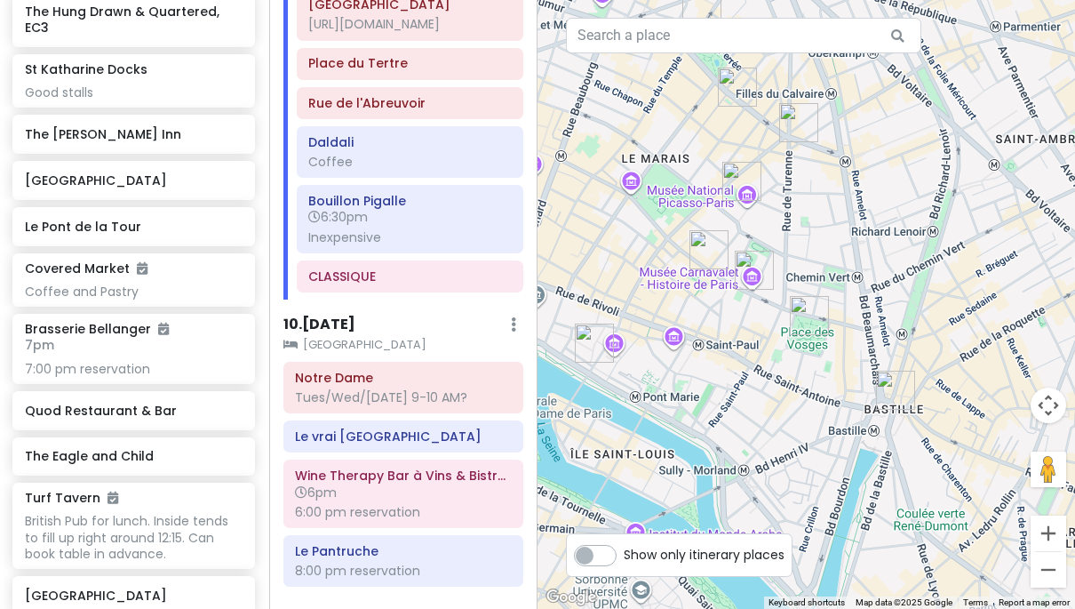
drag, startPoint x: 848, startPoint y: 436, endPoint x: 913, endPoint y: 426, distance: 65.7
click at [913, 426] on div at bounding box center [807, 304] width 538 height 609
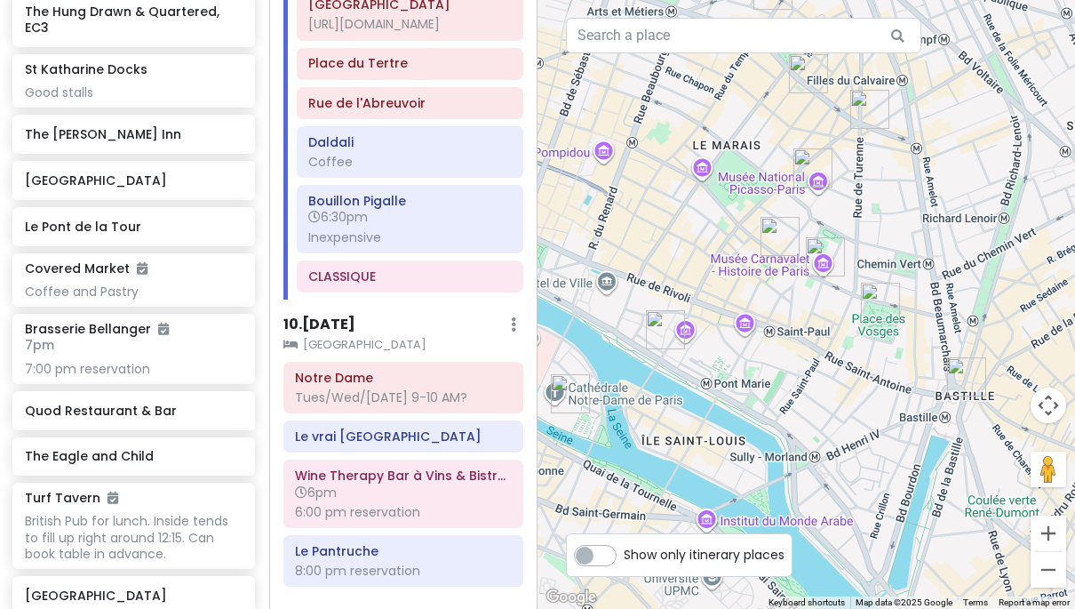
drag, startPoint x: 703, startPoint y: 387, endPoint x: 787, endPoint y: 348, distance: 92.7
click at [787, 348] on div at bounding box center [807, 304] width 538 height 609
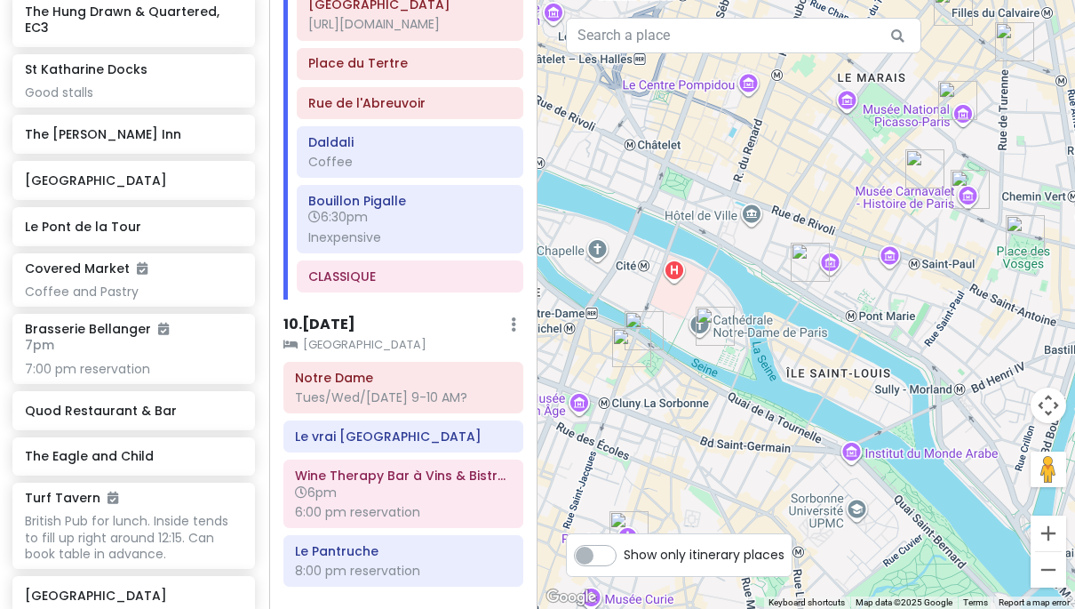
click at [759, 389] on div at bounding box center [807, 304] width 538 height 609
click at [788, 273] on div at bounding box center [807, 304] width 538 height 609
click at [1043, 545] on button "Zoom in" at bounding box center [1049, 533] width 36 height 36
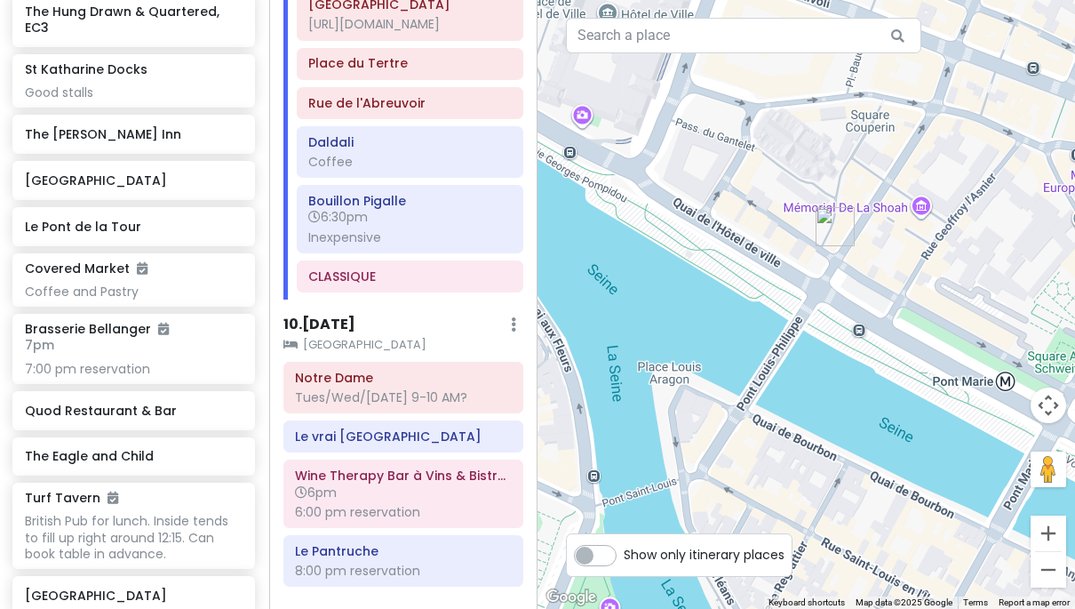
drag, startPoint x: 902, startPoint y: 498, endPoint x: 922, endPoint y: 527, distance: 35.2
click at [922, 527] on div at bounding box center [807, 304] width 538 height 609
click at [1053, 564] on button "Zoom out" at bounding box center [1049, 570] width 36 height 36
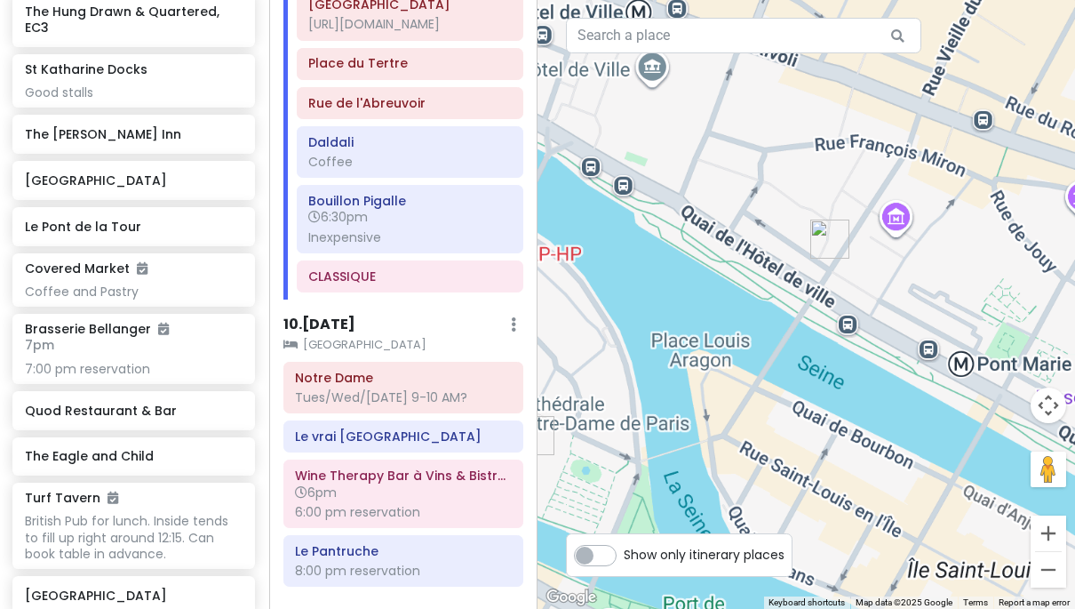
click at [1053, 564] on button "Zoom out" at bounding box center [1049, 570] width 36 height 36
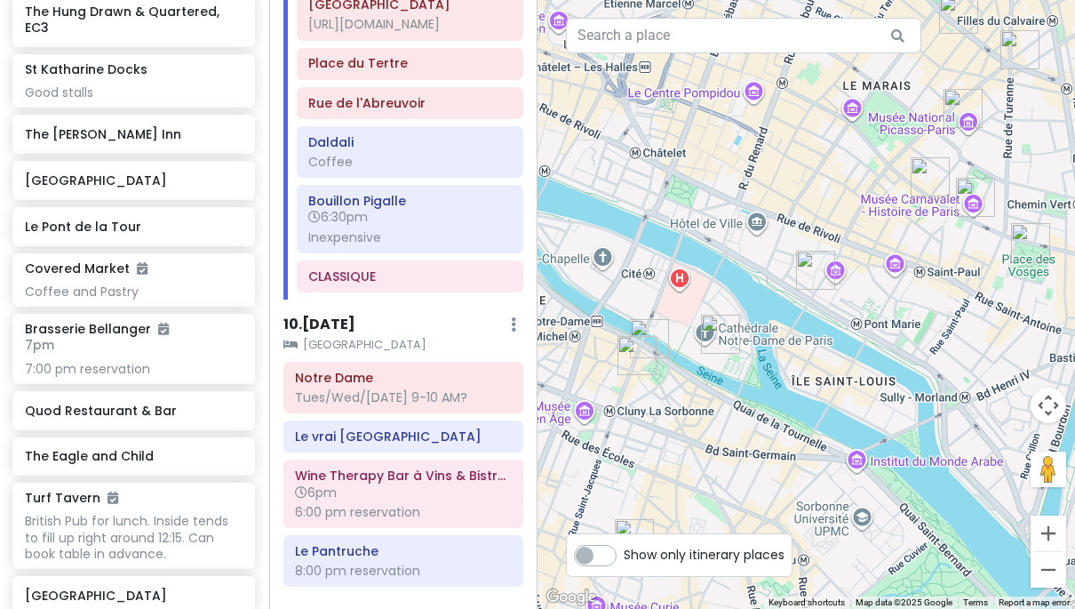
click at [957, 111] on img "Musée National Picasso-Paris" at bounding box center [963, 108] width 39 height 39
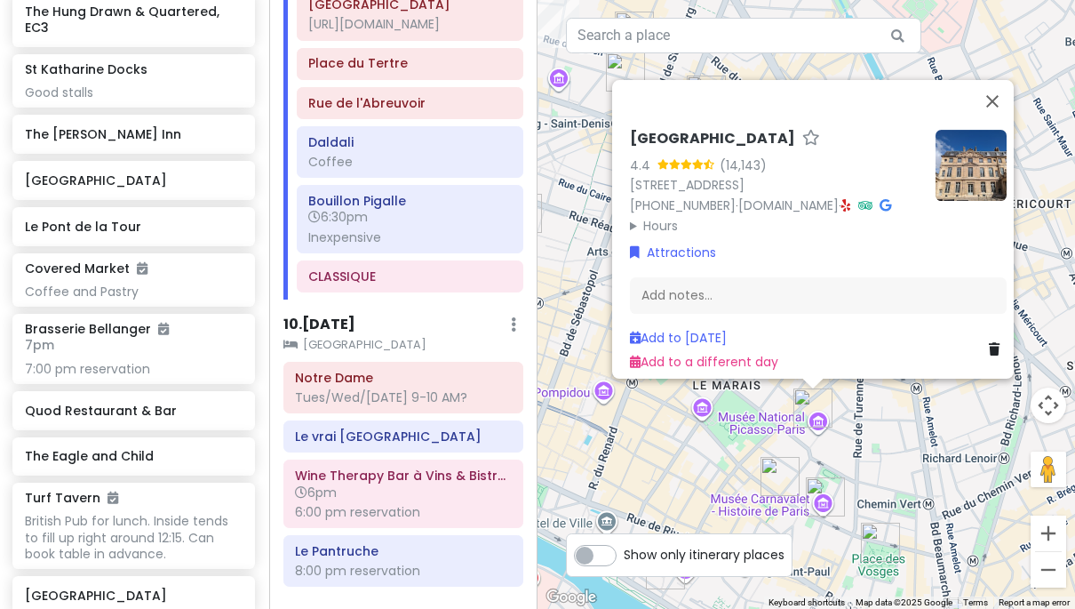
click at [925, 435] on div "[GEOGRAPHIC_DATA] 4.4 (14,143) [STREET_ADDRESS] [PHONE_NUMBER] · [DOMAIN_NAME] …" at bounding box center [807, 304] width 538 height 609
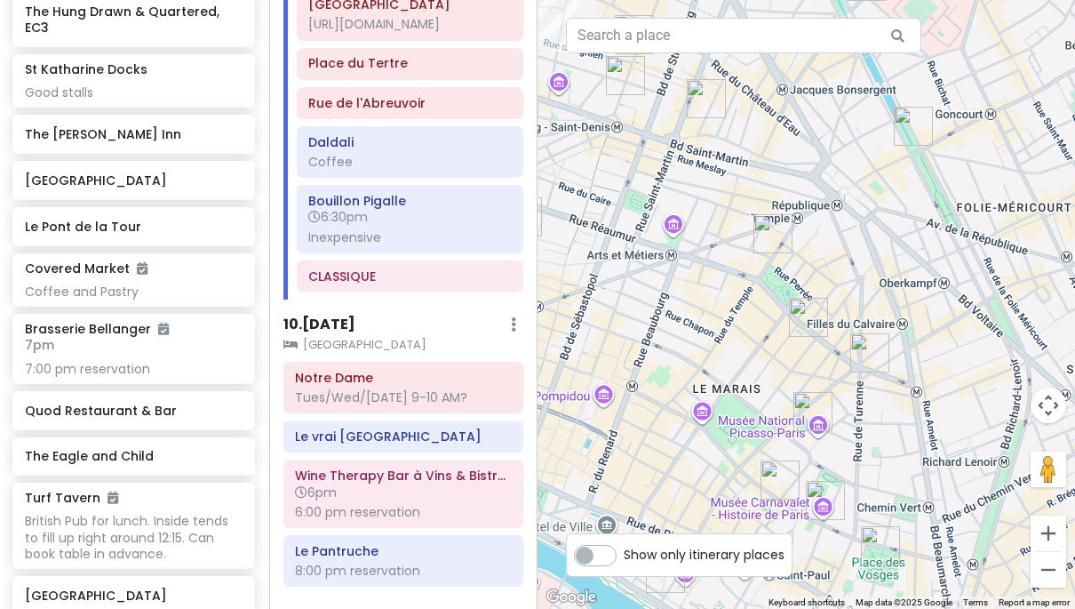
drag, startPoint x: 889, startPoint y: 168, endPoint x: 891, endPoint y: 269, distance: 101.3
click at [891, 268] on div at bounding box center [807, 304] width 538 height 609
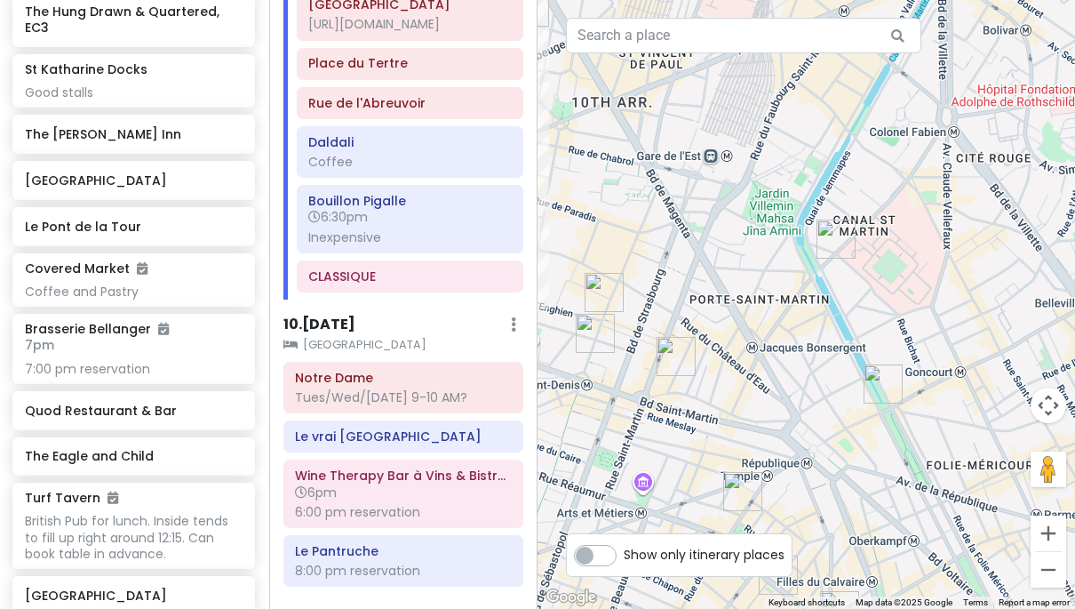
drag, startPoint x: 875, startPoint y: 188, endPoint x: 843, endPoint y: 318, distance: 134.7
click at [843, 316] on div at bounding box center [807, 304] width 538 height 609
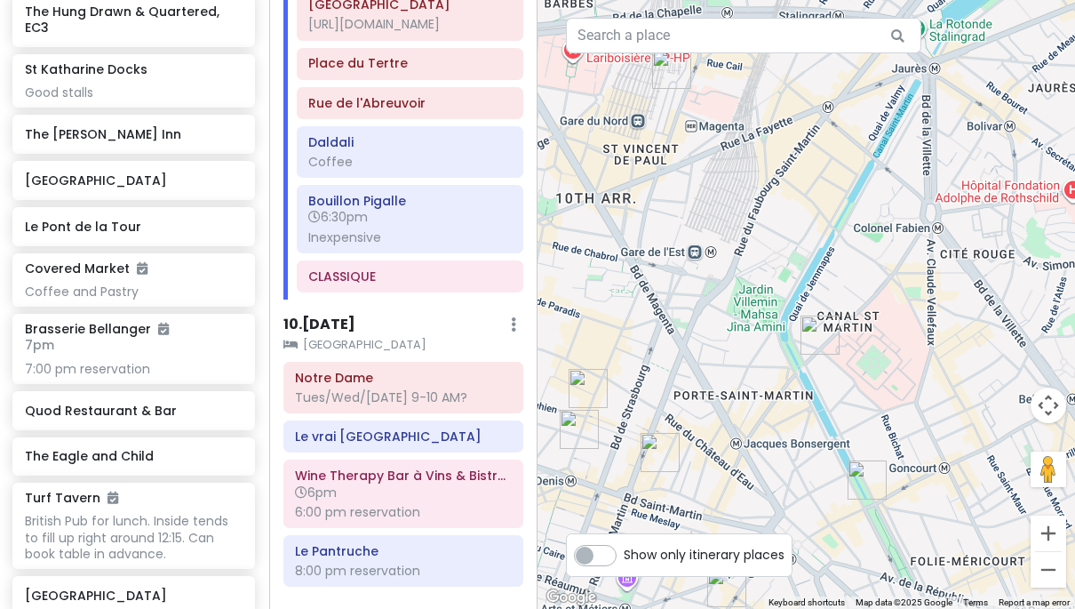
click at [867, 487] on img "Canal Saint-Martin" at bounding box center [867, 479] width 39 height 39
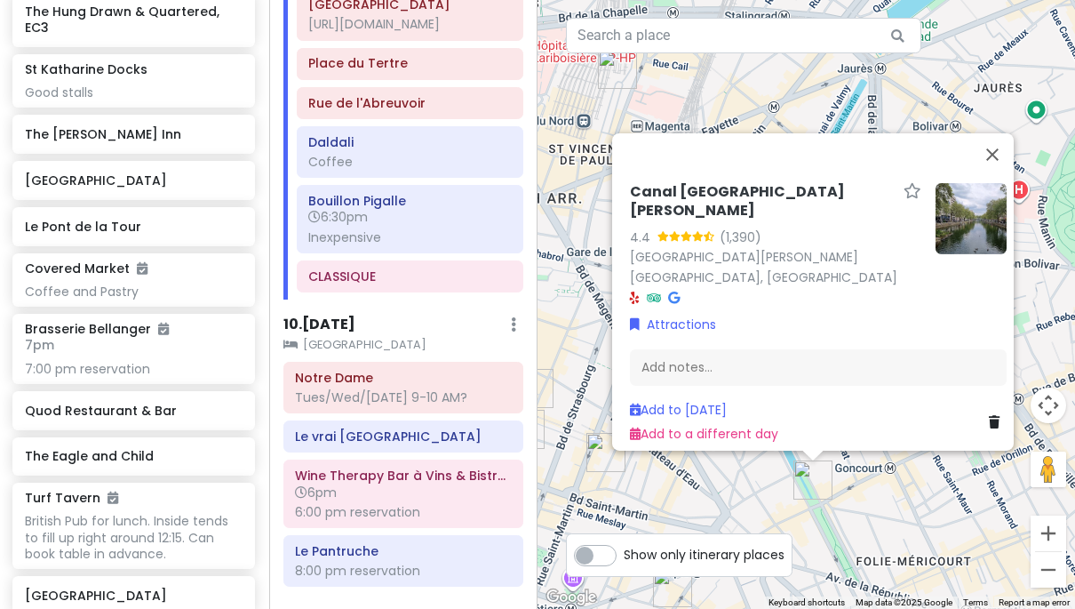
click at [896, 528] on div "Canal Saint-[PERSON_NAME] 4.4 (1,390) [GEOGRAPHIC_DATA][PERSON_NAME][GEOGRAPHIC…" at bounding box center [807, 304] width 538 height 609
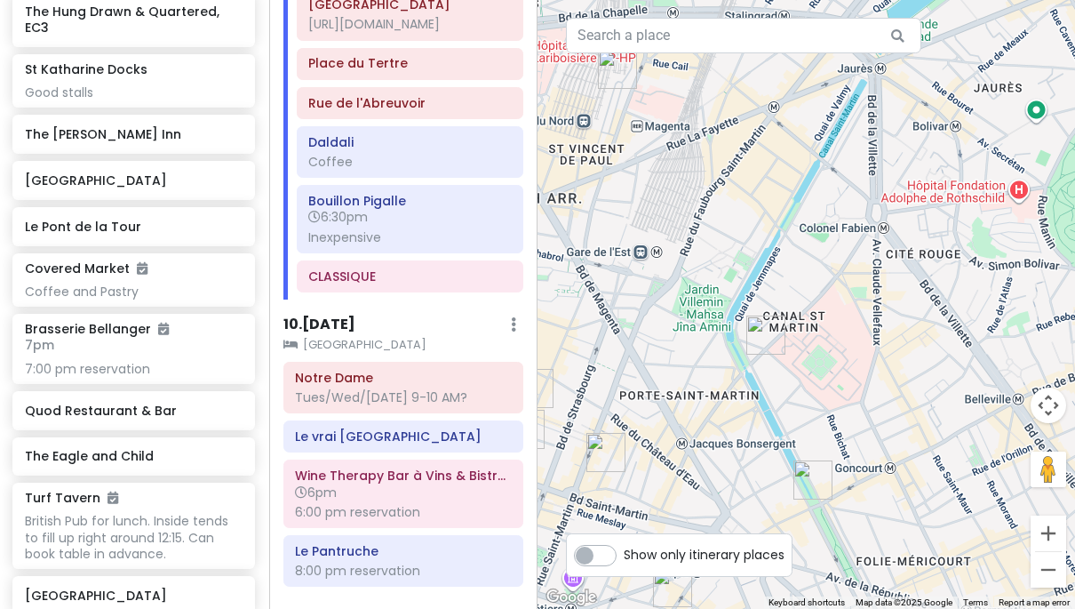
click at [603, 444] on img "CopperBay" at bounding box center [606, 452] width 39 height 39
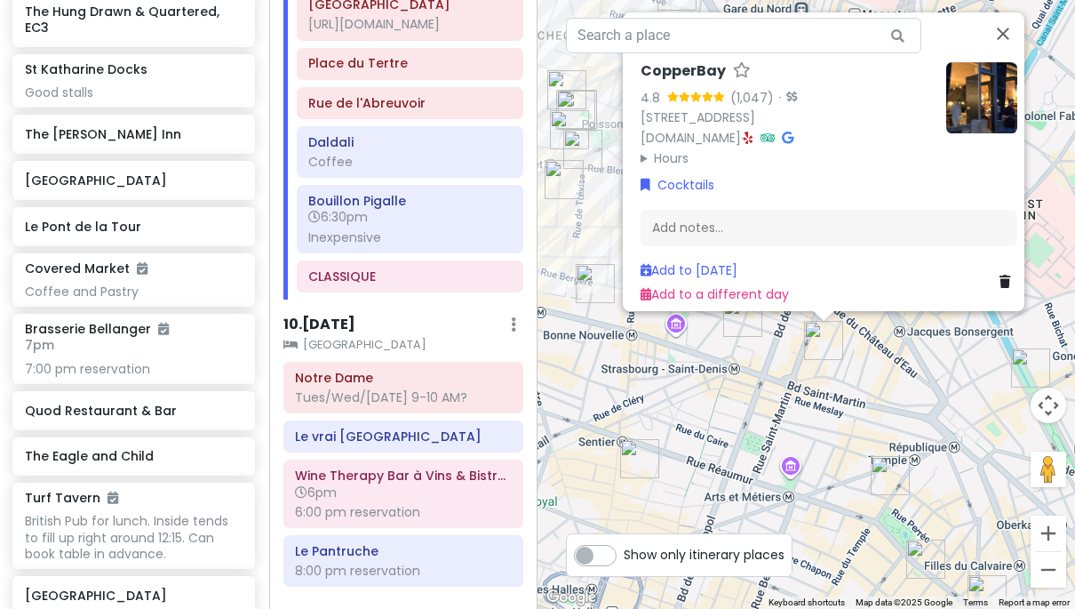
drag, startPoint x: 778, startPoint y: 509, endPoint x: 801, endPoint y: 395, distance: 116.1
click at [801, 395] on div "CopperBay 4.8 (1,047) · [STREET_ADDRESS][GEOGRAPHIC_DATA][DOMAIN_NAME] · Hours …" at bounding box center [807, 304] width 538 height 609
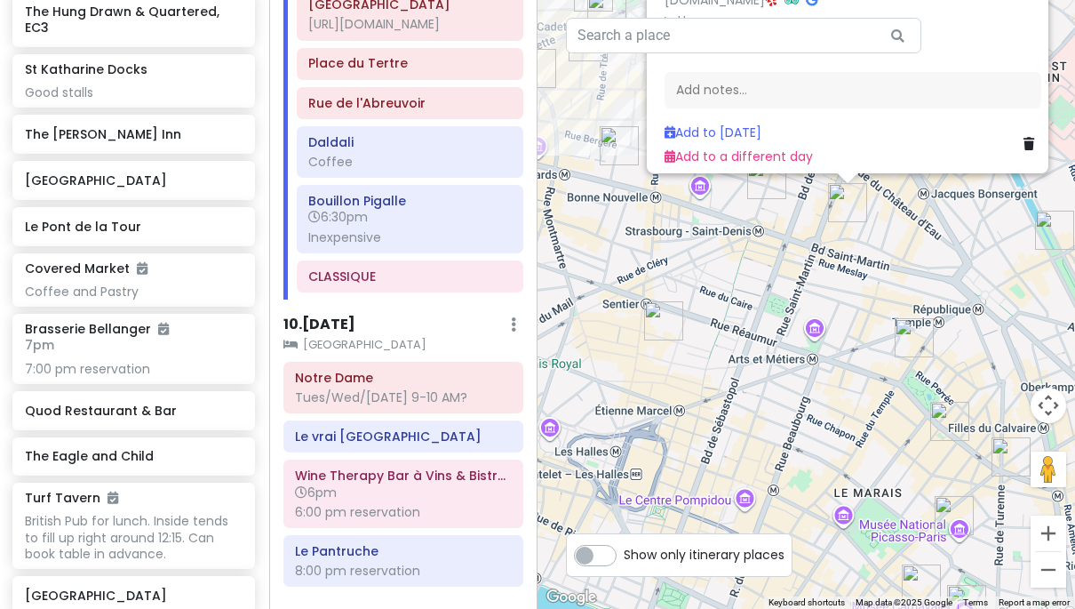
drag, startPoint x: 818, startPoint y: 459, endPoint x: 813, endPoint y: 354, distance: 105.9
click at [813, 354] on div "CopperBay 4.8 (1,047) · [STREET_ADDRESS][GEOGRAPHIC_DATA][DOMAIN_NAME] · Hours …" at bounding box center [807, 304] width 538 height 609
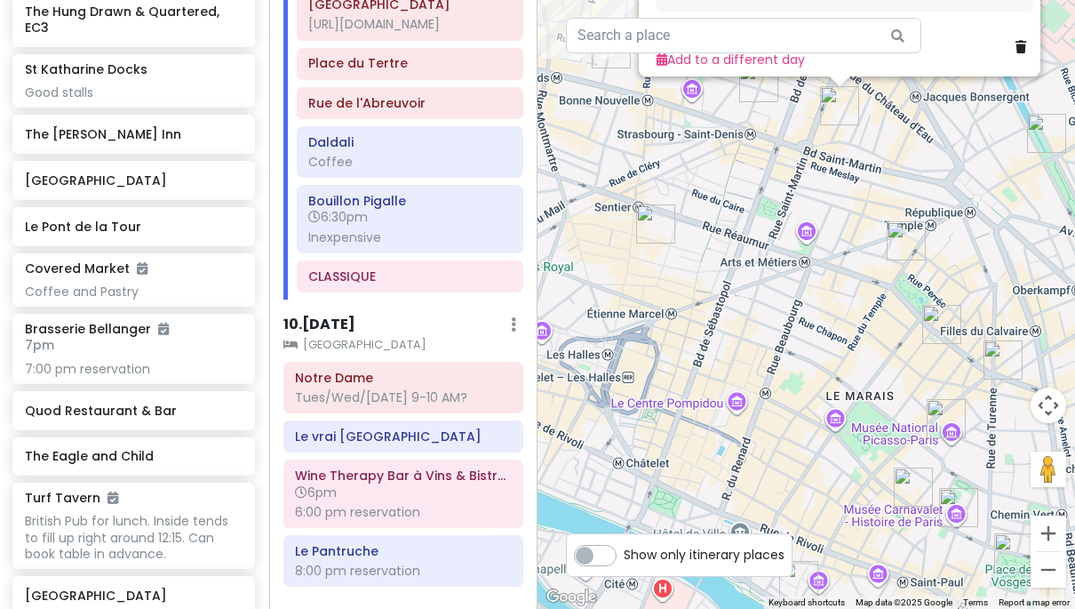
drag, startPoint x: 812, startPoint y: 351, endPoint x: 787, endPoint y: 265, distance: 89.7
click at [787, 265] on div "CopperBay 4.8 (1,047) · [STREET_ADDRESS][GEOGRAPHIC_DATA][DOMAIN_NAME] · Hours …" at bounding box center [807, 304] width 538 height 609
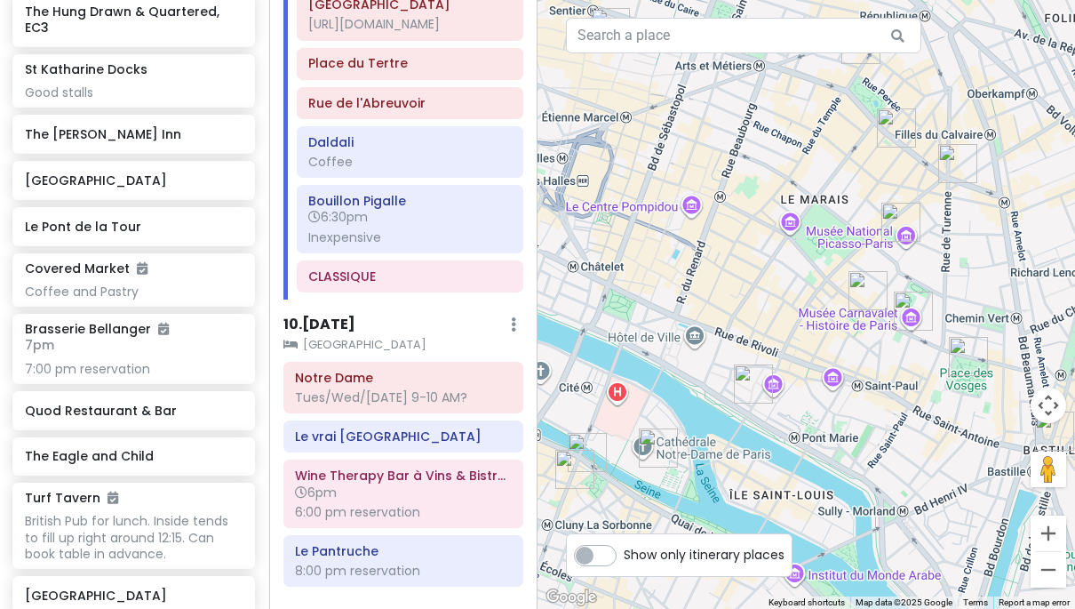
drag, startPoint x: 766, startPoint y: 248, endPoint x: 842, endPoint y: 232, distance: 77.2
click at [809, 240] on div "CopperBay 4.8 (1,047) · [STREET_ADDRESS][GEOGRAPHIC_DATA][DOMAIN_NAME] · Hours …" at bounding box center [807, 304] width 538 height 609
